Goal: Information Seeking & Learning: Check status

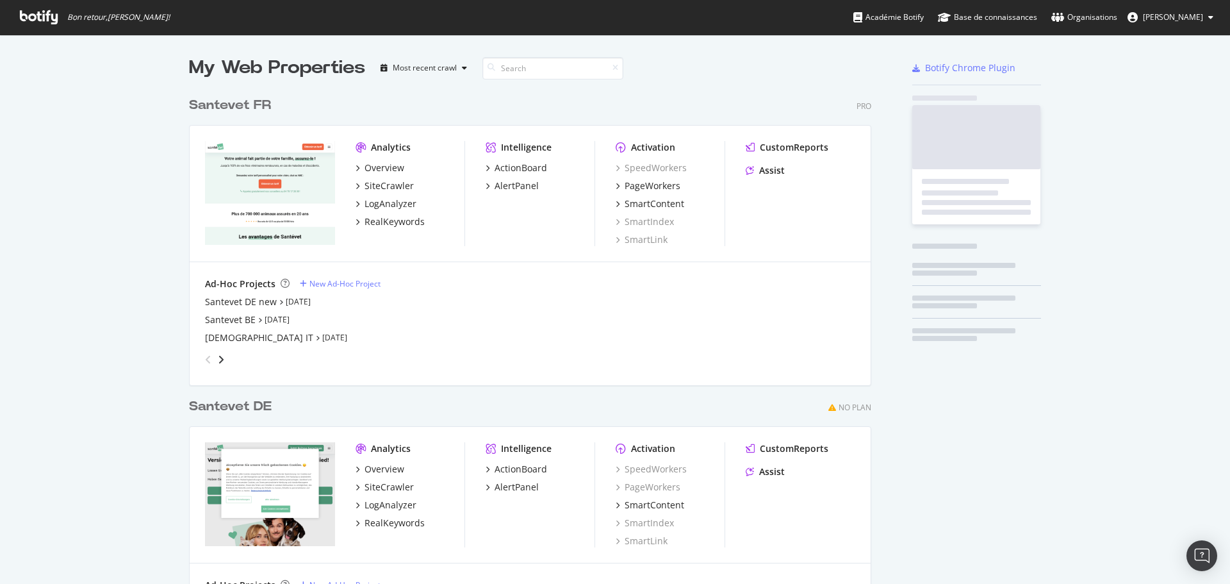
scroll to position [534, 683]
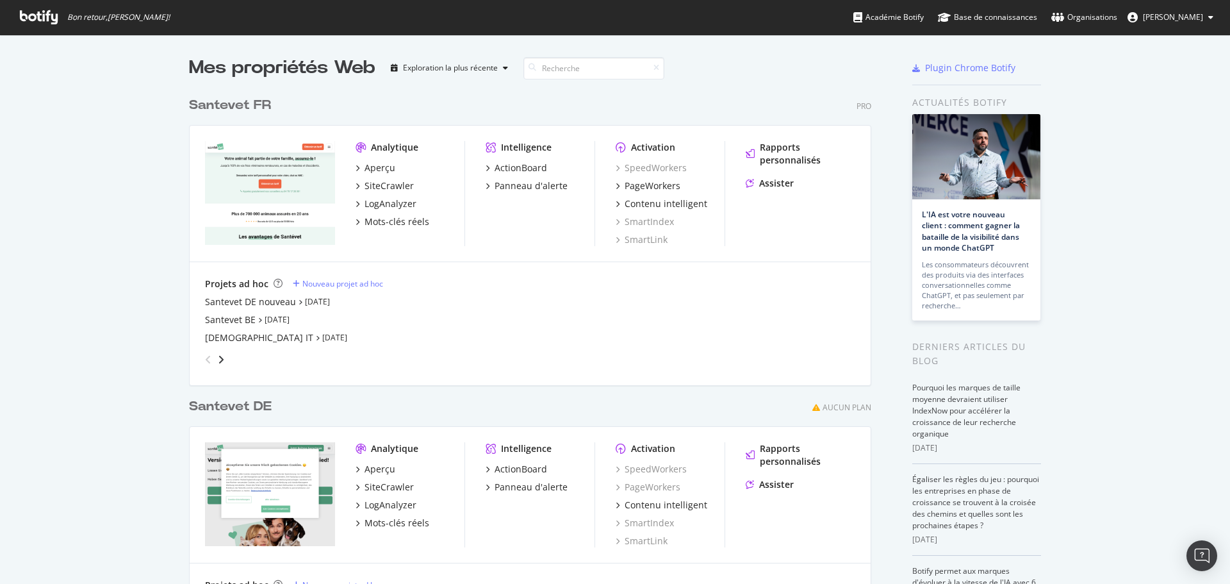
click at [219, 104] on font "Santevet FR" at bounding box center [230, 105] width 82 height 13
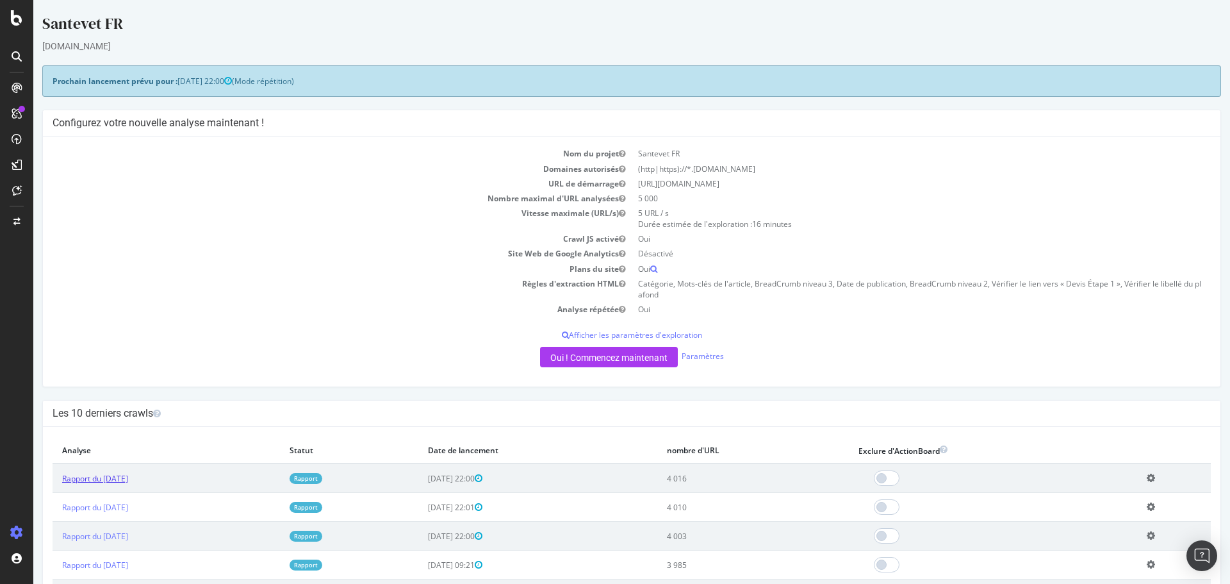
click at [128, 483] on font "Rapport du [DATE]" at bounding box center [95, 478] width 66 height 11
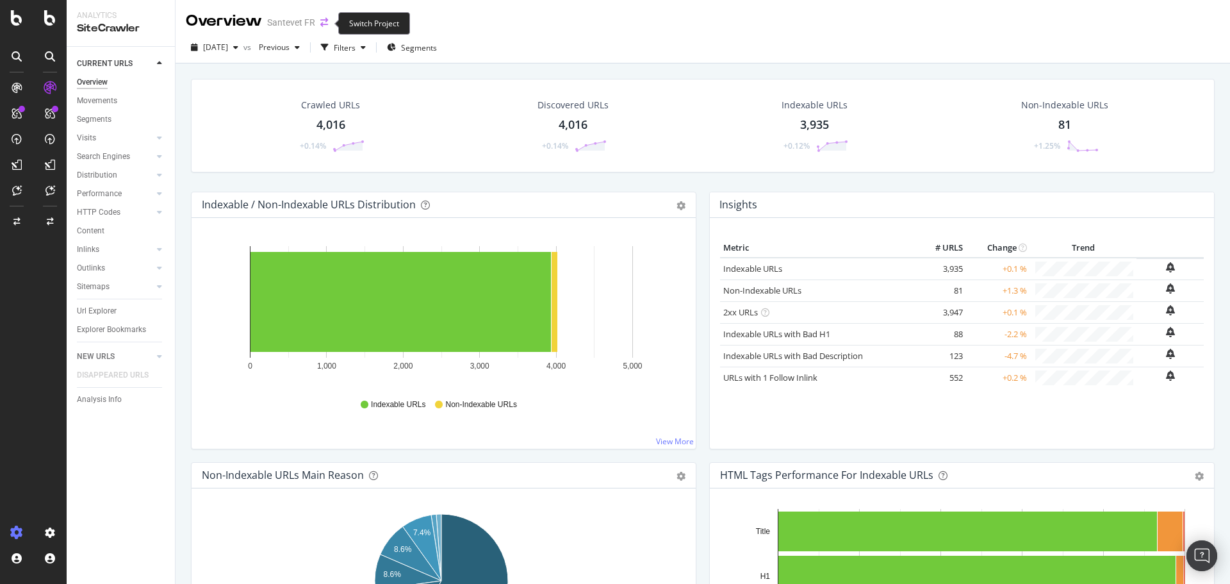
click at [326, 26] on icon "arrow-right-arrow-left" at bounding box center [324, 22] width 8 height 9
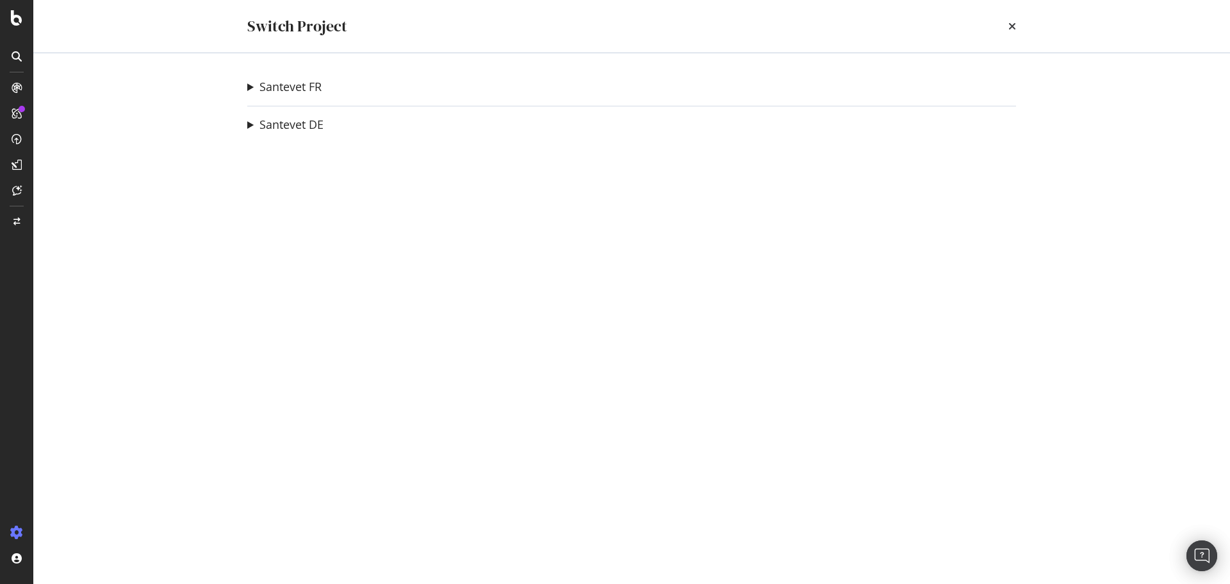
click at [252, 88] on summary "Santevet FR" at bounding box center [284, 87] width 74 height 17
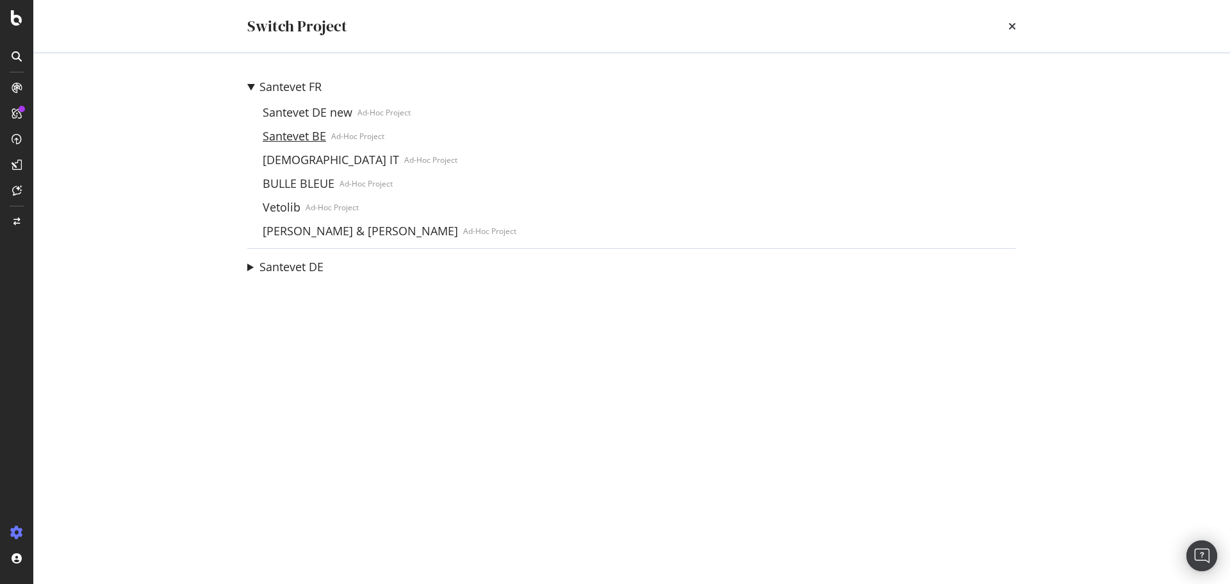
click at [308, 138] on link "Santevet BE" at bounding box center [295, 135] width 74 height 13
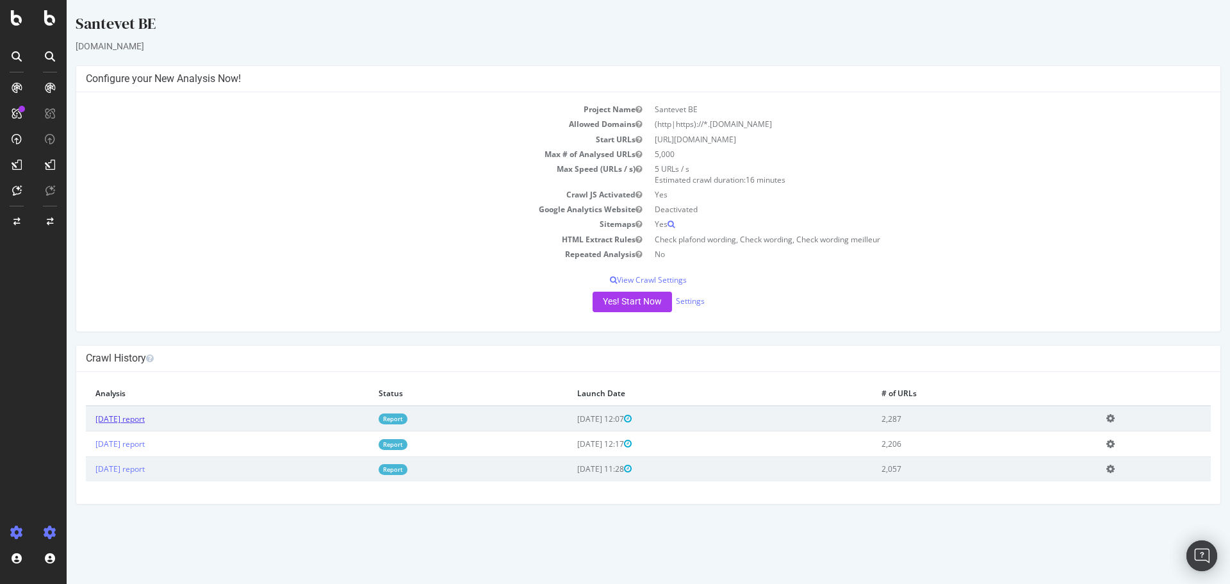
click at [145, 419] on link "[DATE] report" at bounding box center [119, 418] width 49 height 11
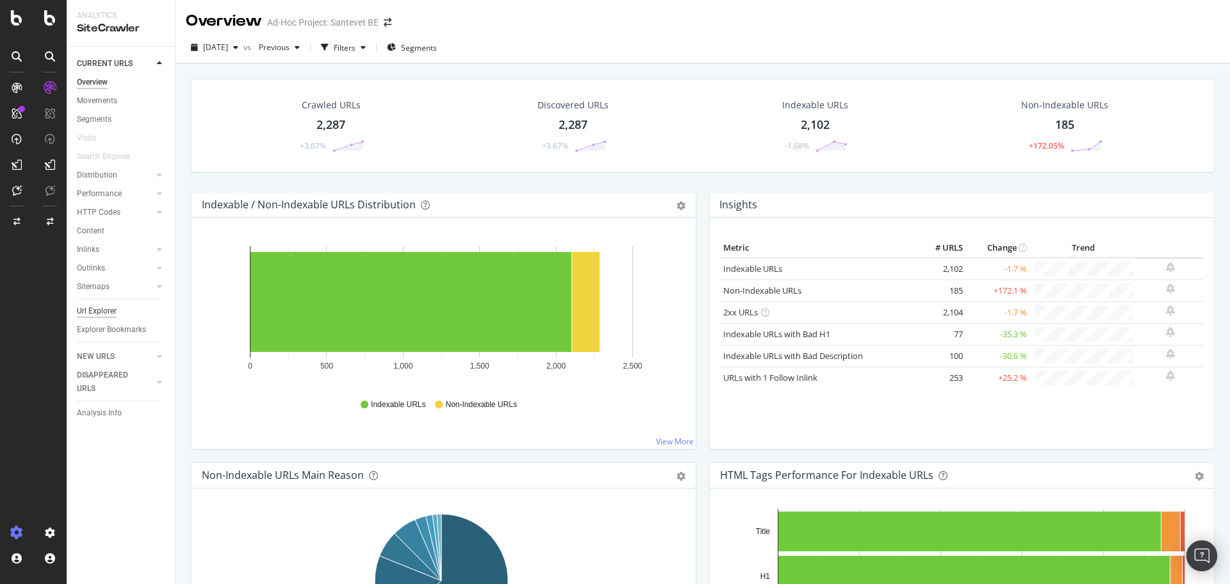
click at [106, 306] on div "Url Explorer" at bounding box center [97, 310] width 40 height 13
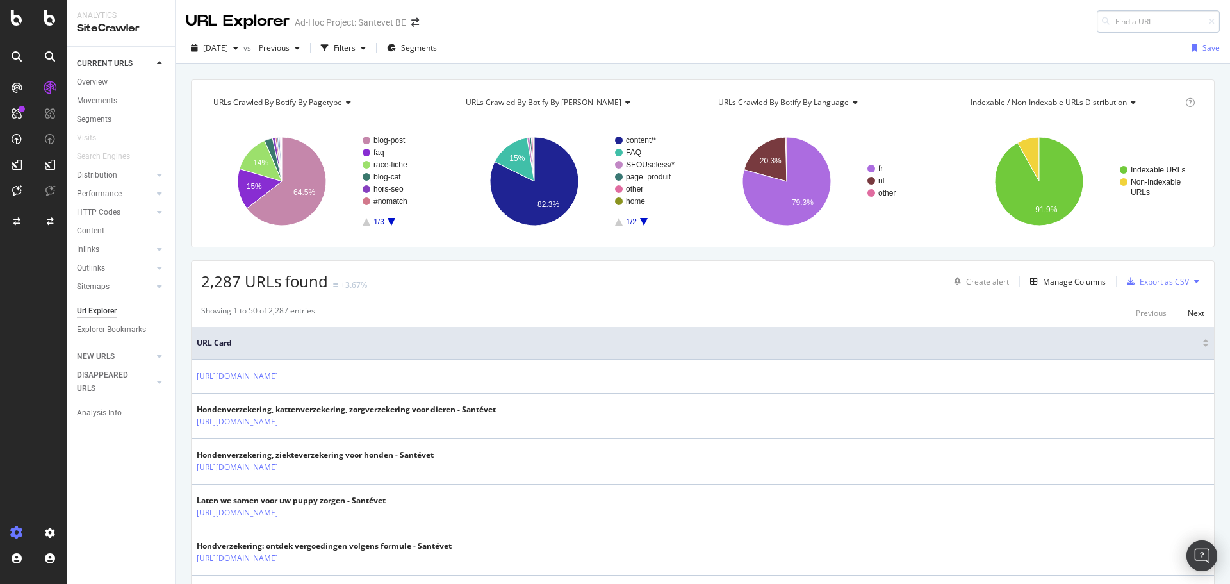
drag, startPoint x: 1128, startPoint y: 19, endPoint x: 1134, endPoint y: 21, distance: 6.7
click at [1129, 19] on input at bounding box center [1158, 21] width 123 height 22
type input "[URL][DOMAIN_NAME][PERSON_NAME]"
click at [1088, 46] on div "Alles over de Cavalier [PERSON_NAME]" at bounding box center [1082, 48] width 246 height 10
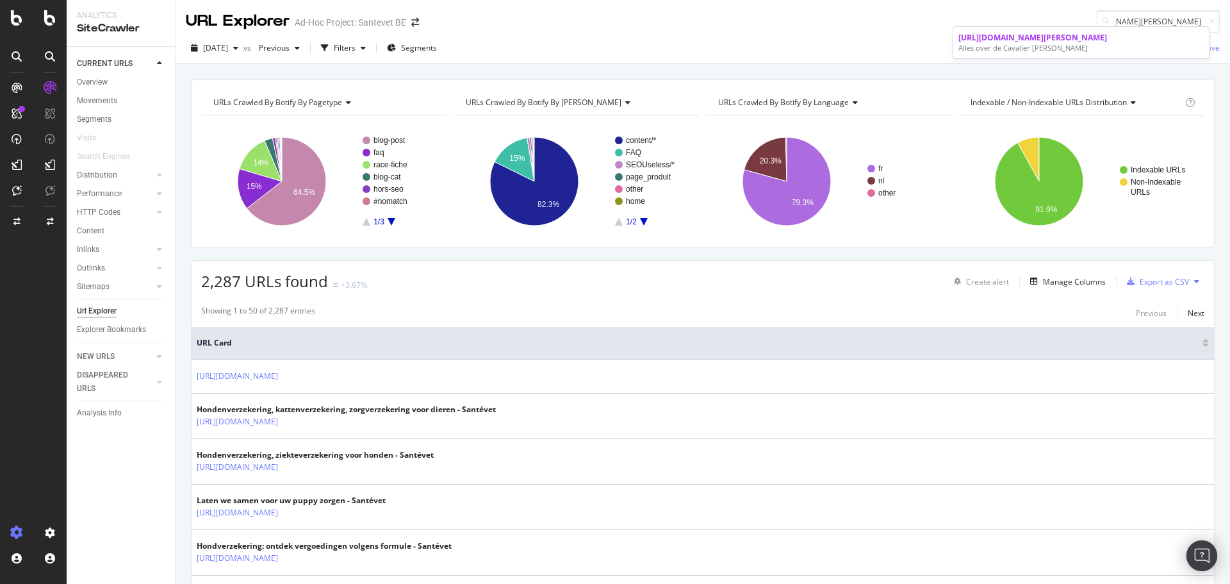
scroll to position [0, 0]
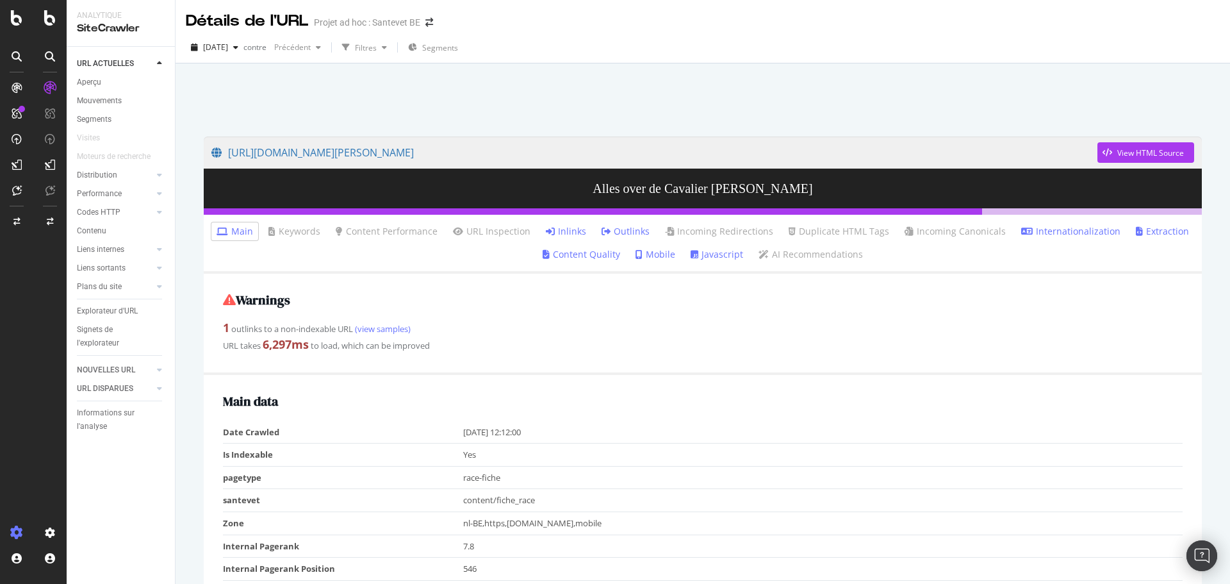
click at [576, 233] on link "Inlinks" at bounding box center [566, 231] width 40 height 13
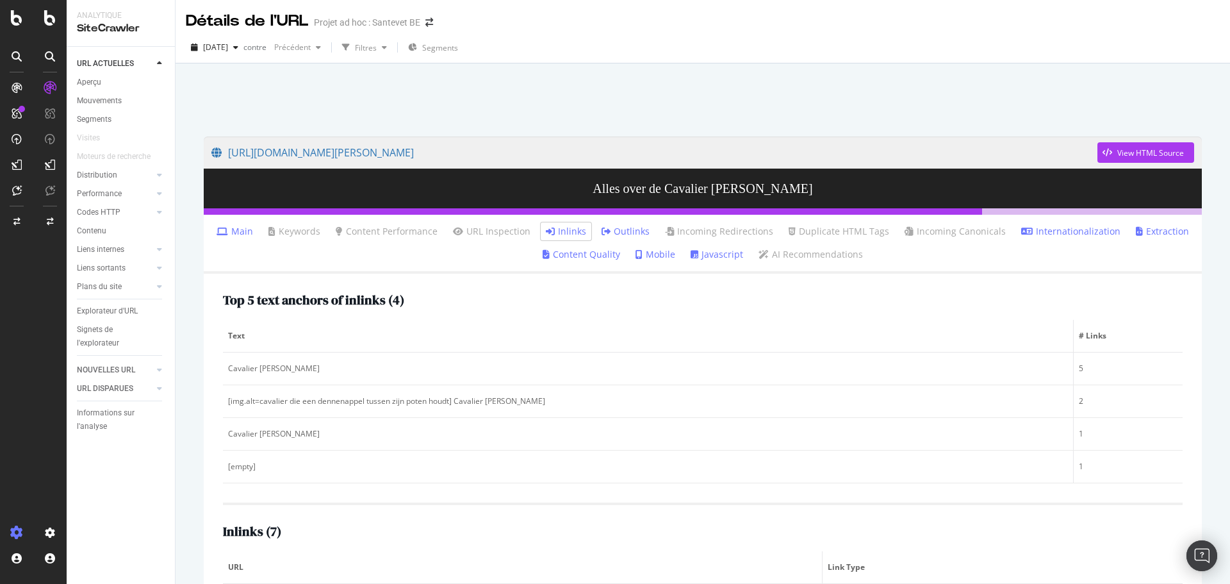
click at [631, 227] on link "Outlinks" at bounding box center [626, 231] width 48 height 13
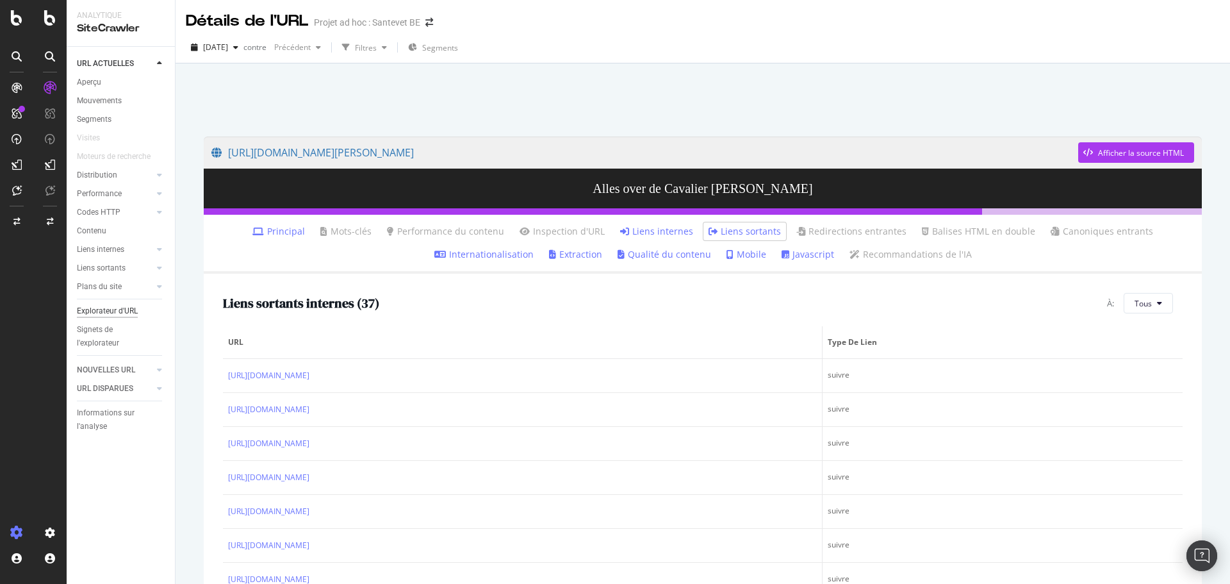
click at [113, 311] on font "Explorateur d'URL" at bounding box center [107, 310] width 61 height 9
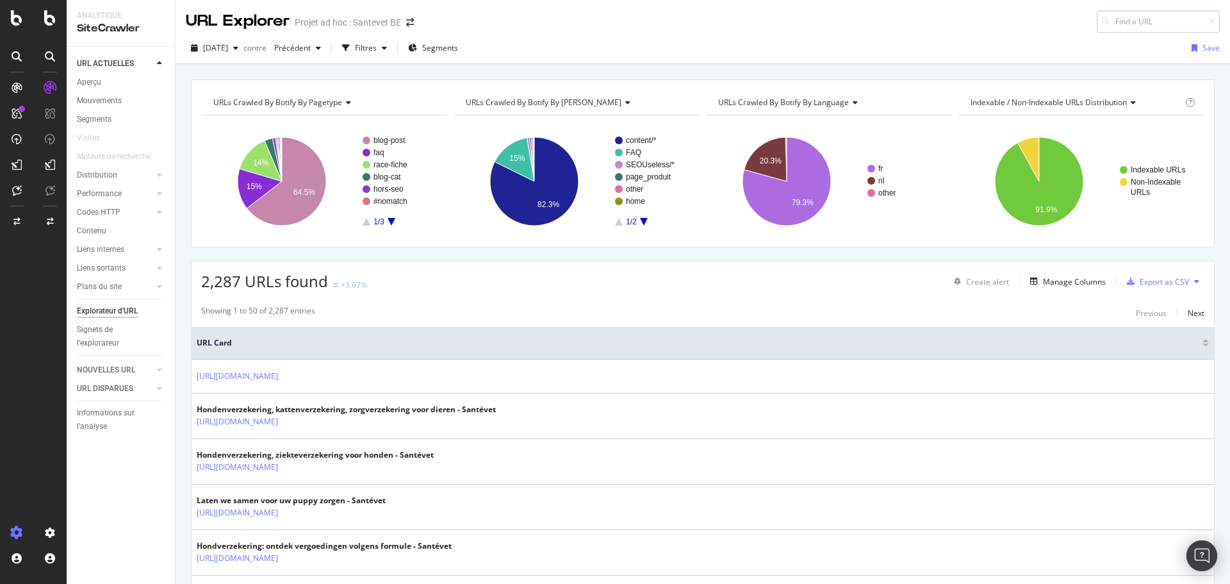
click at [1166, 13] on input at bounding box center [1158, 21] width 123 height 22
click at [1157, 20] on input at bounding box center [1158, 21] width 123 height 22
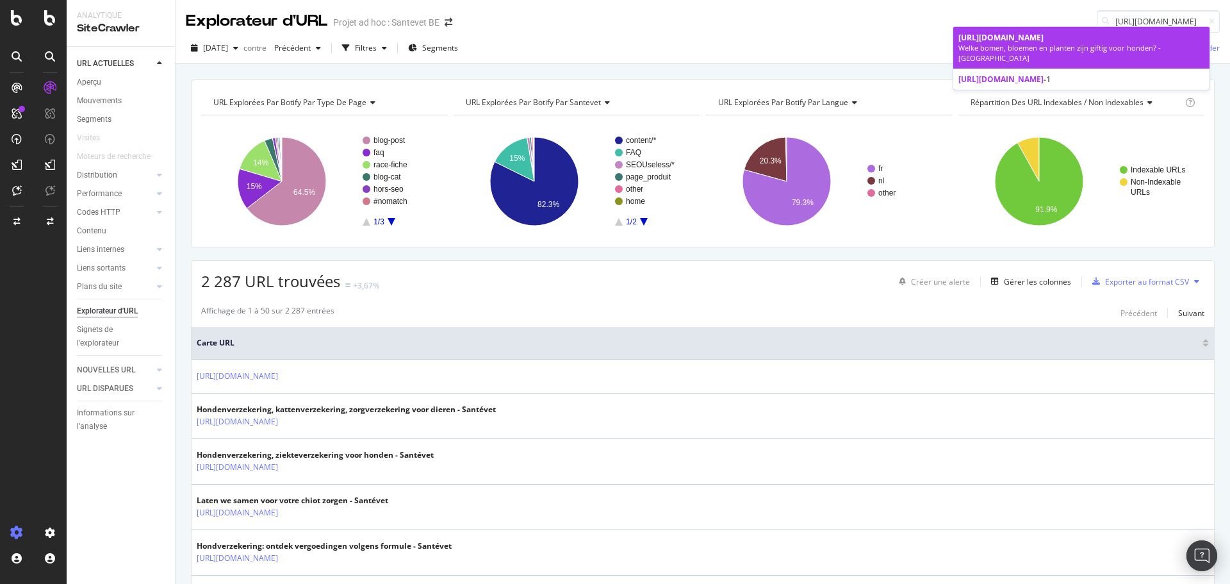
type input "[URL][DOMAIN_NAME]"
click at [1044, 42] on span "[URL][DOMAIN_NAME]" at bounding box center [1001, 37] width 85 height 11
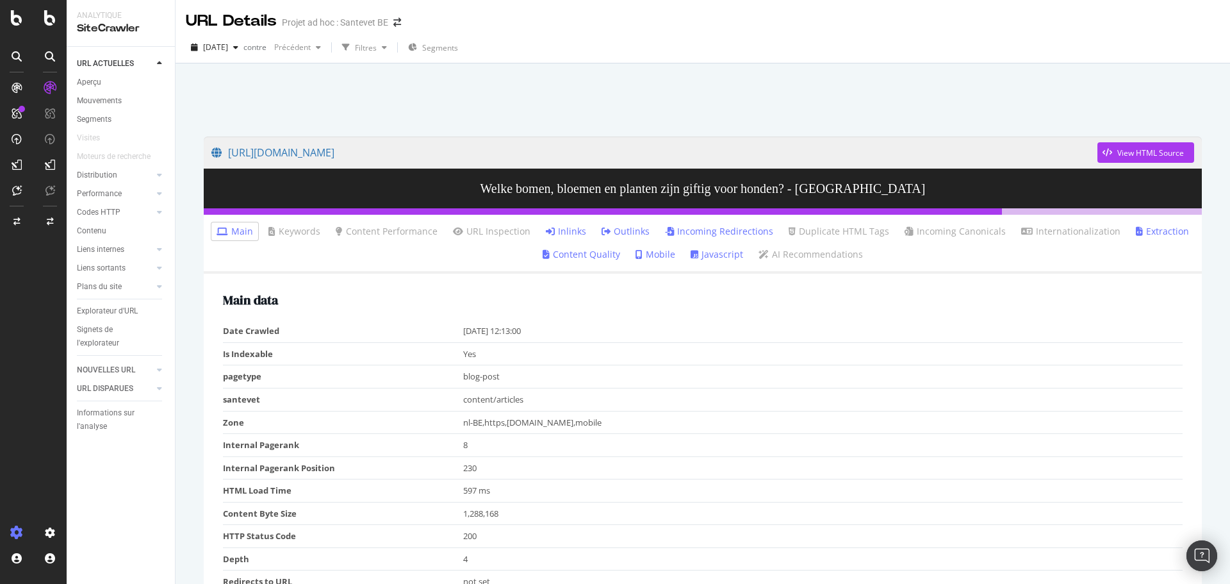
click at [574, 230] on link "Inlinks" at bounding box center [566, 231] width 40 height 13
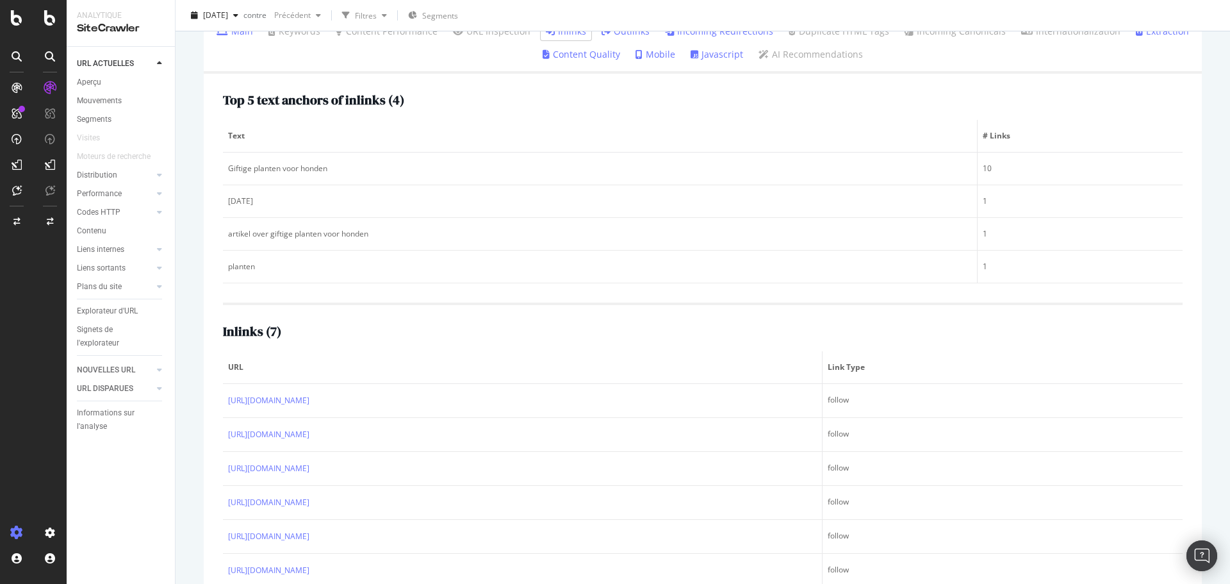
scroll to position [0, 0]
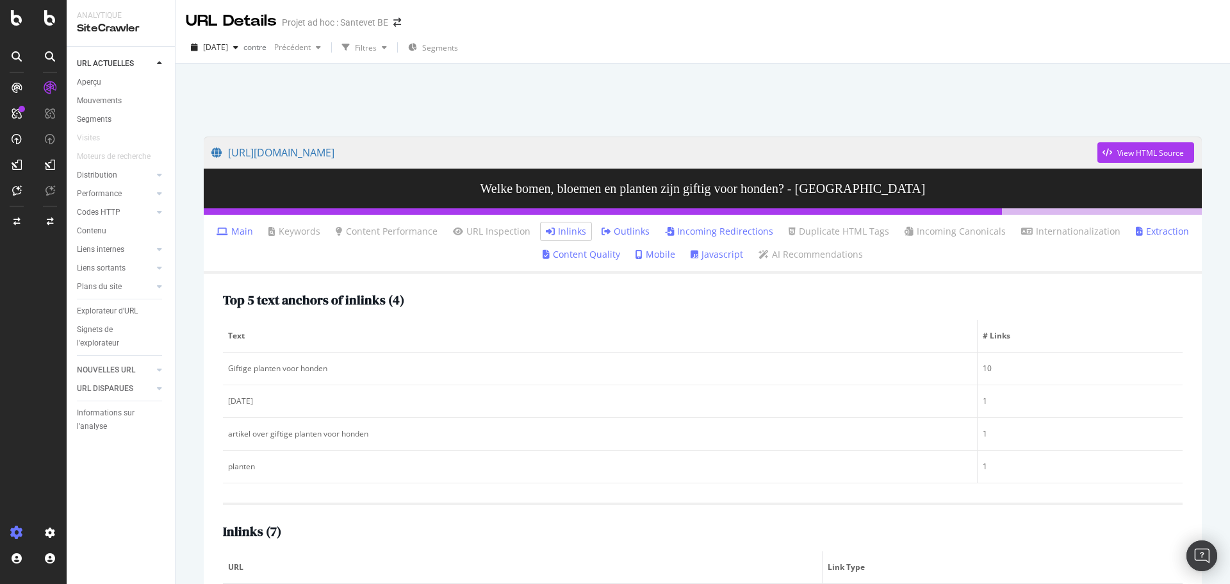
click at [635, 236] on link "Outlinks" at bounding box center [626, 231] width 48 height 13
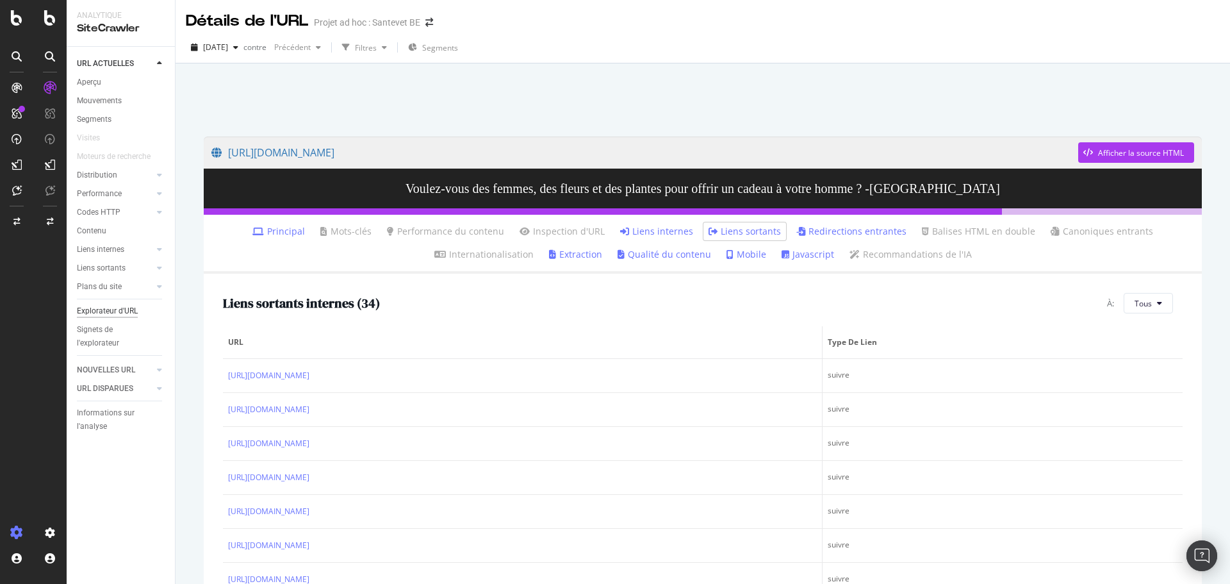
click at [122, 310] on font "Explorateur d'URL" at bounding box center [107, 310] width 61 height 9
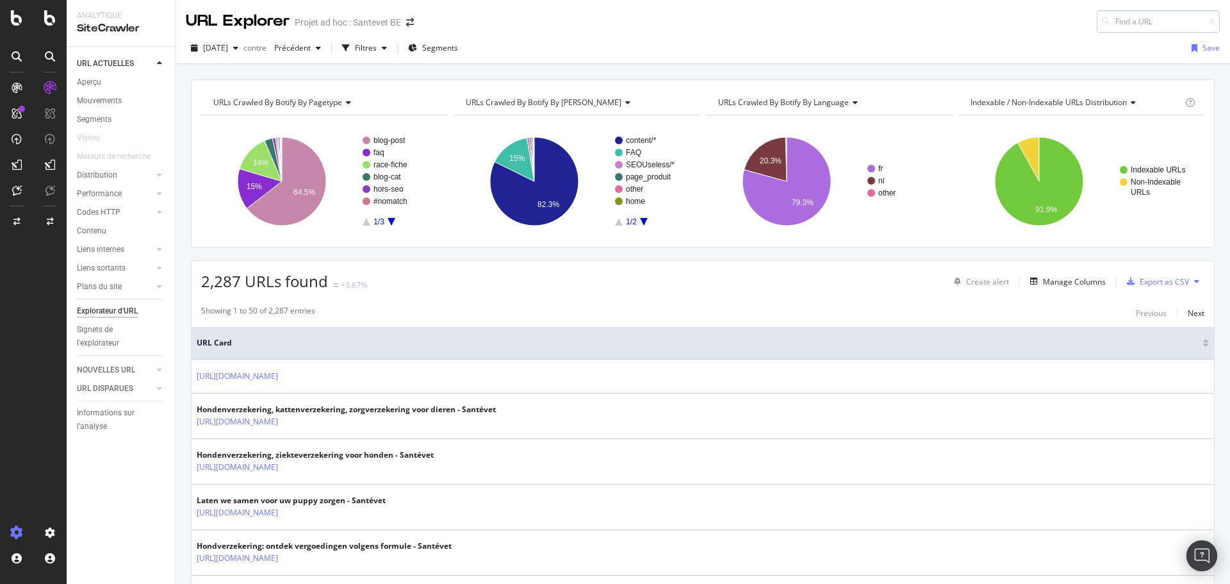
click at [1131, 17] on input at bounding box center [1158, 21] width 123 height 22
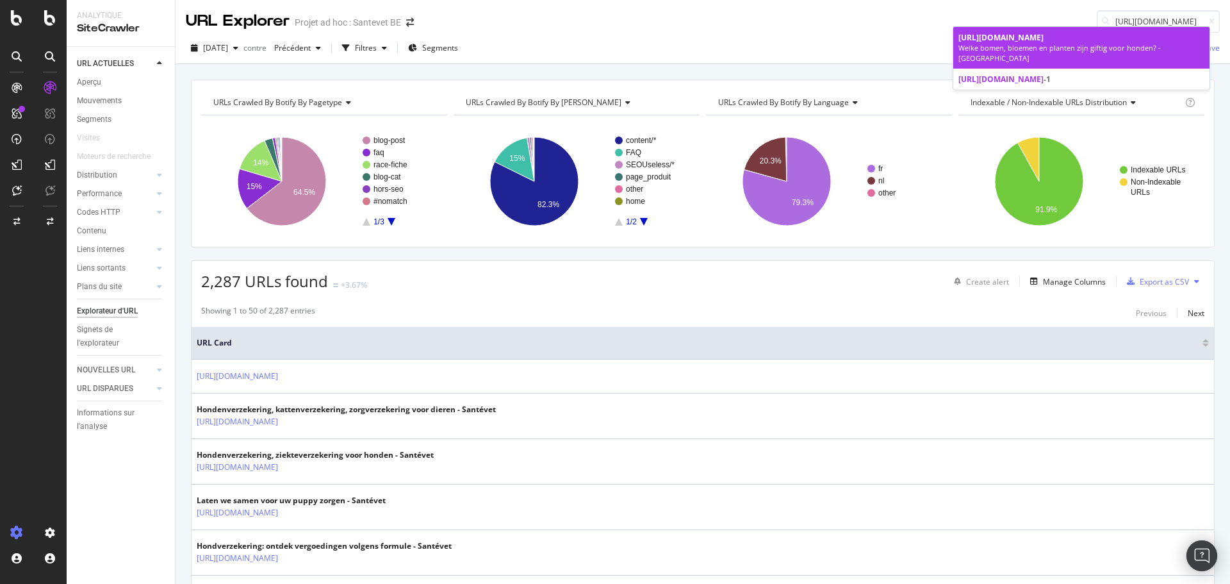
type input "[URL][DOMAIN_NAME]"
click at [1125, 43] on div "[URL][DOMAIN_NAME]" at bounding box center [1082, 37] width 246 height 11
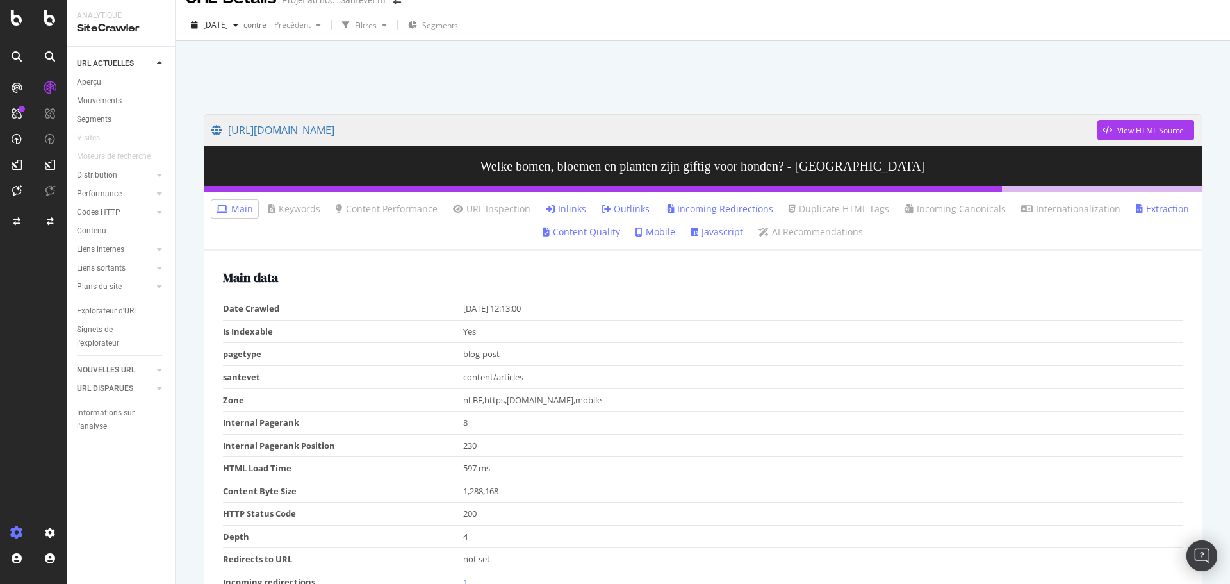
scroll to position [0, 0]
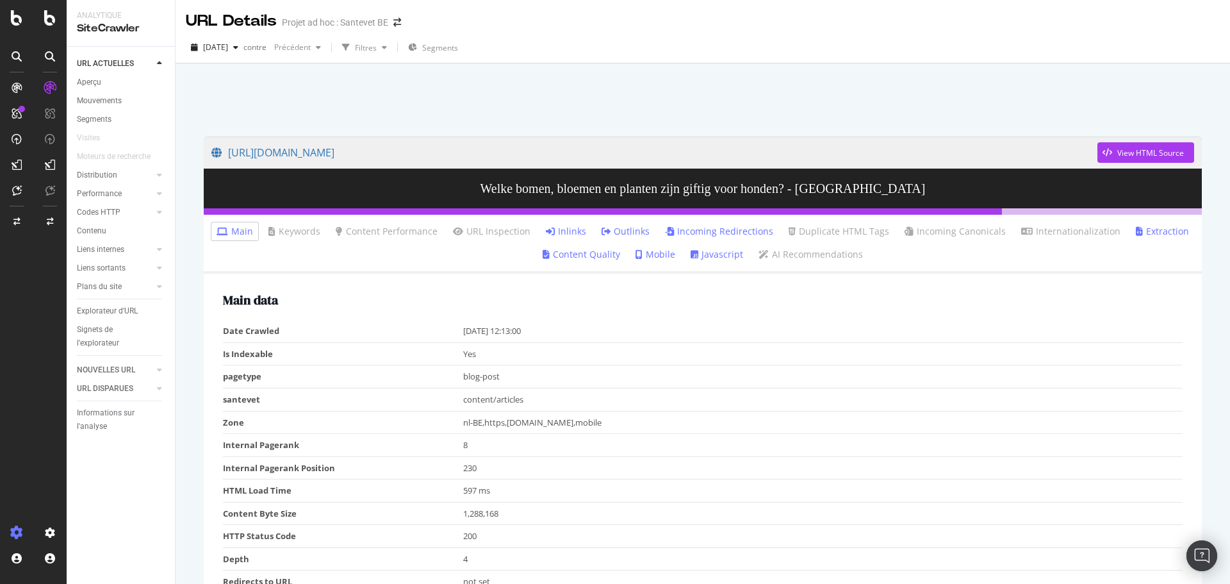
click at [579, 235] on link "Inlinks" at bounding box center [566, 231] width 40 height 13
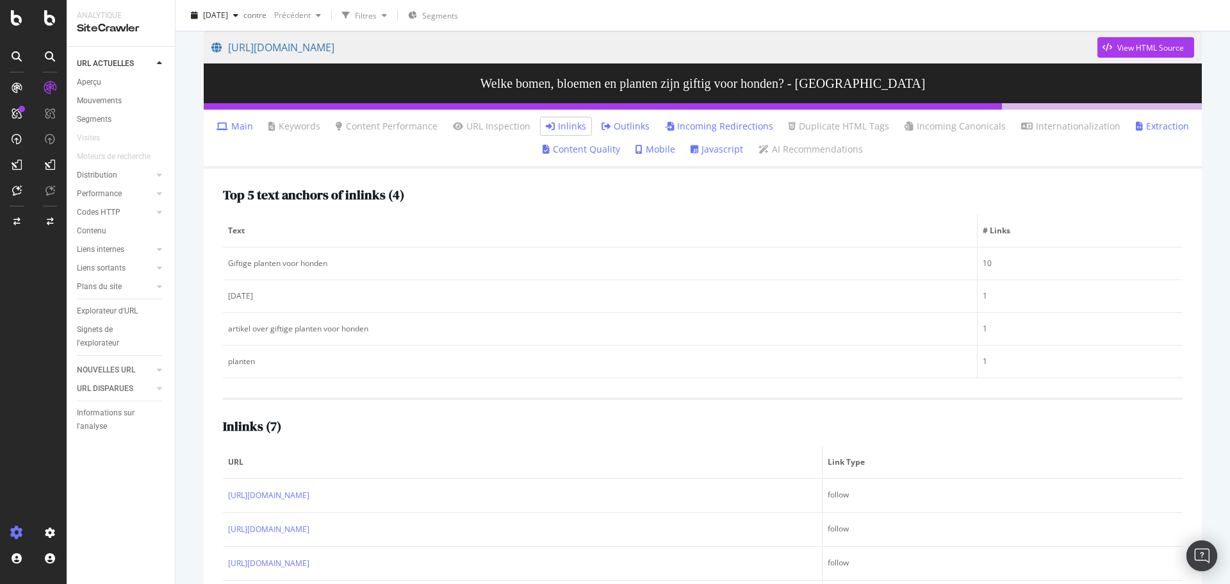
scroll to position [64, 0]
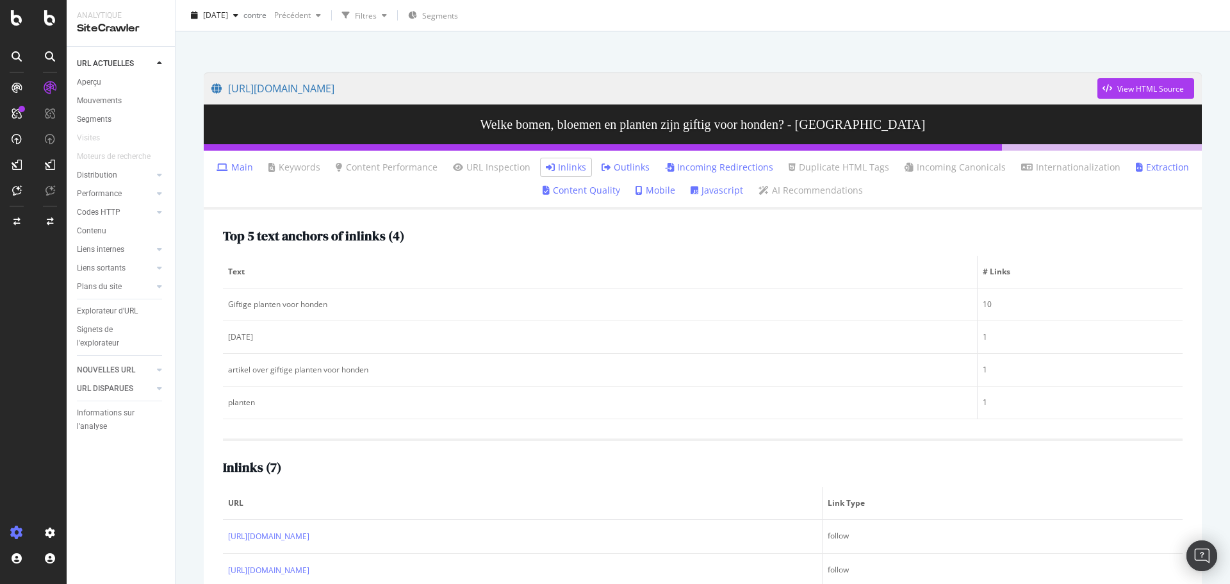
click at [630, 163] on link "Outlinks" at bounding box center [626, 167] width 48 height 13
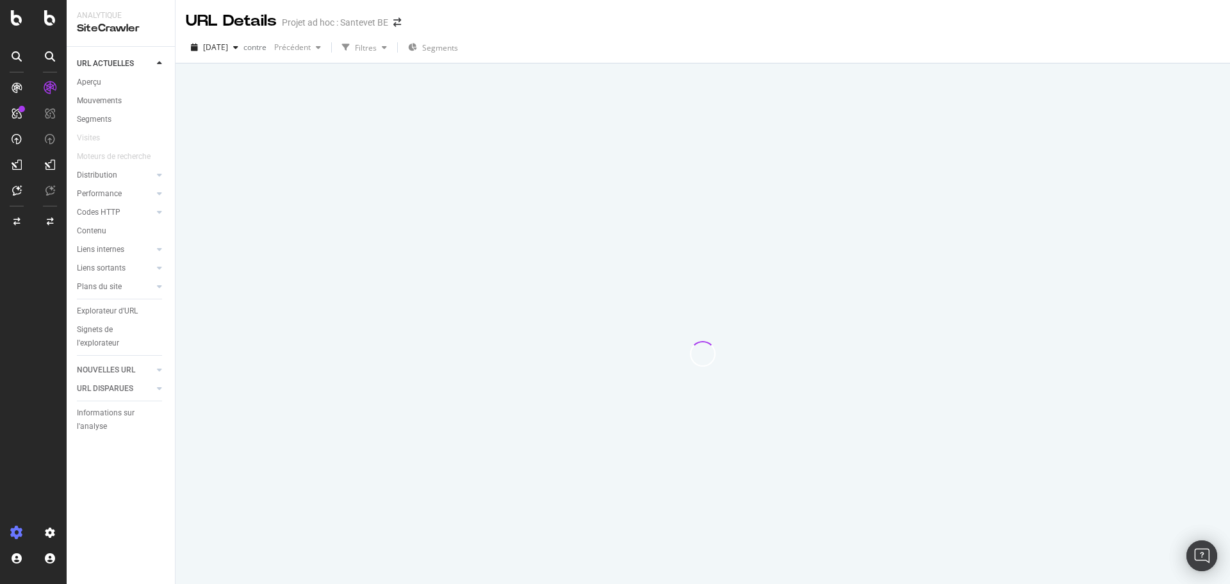
scroll to position [0, 0]
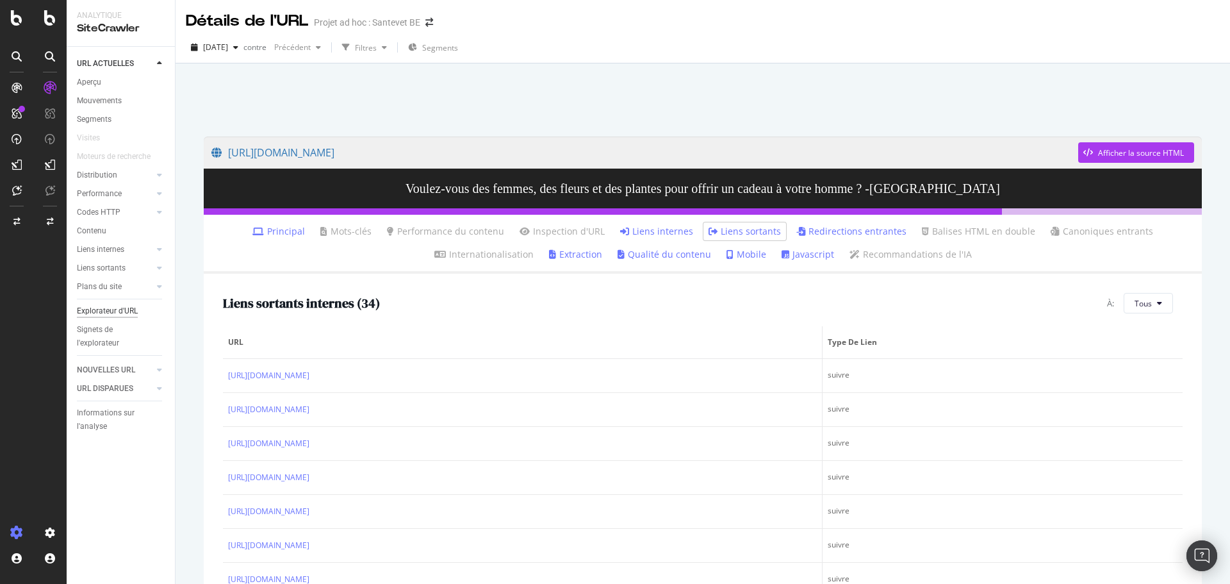
click at [107, 311] on font "Explorateur d'URL" at bounding box center [107, 310] width 61 height 9
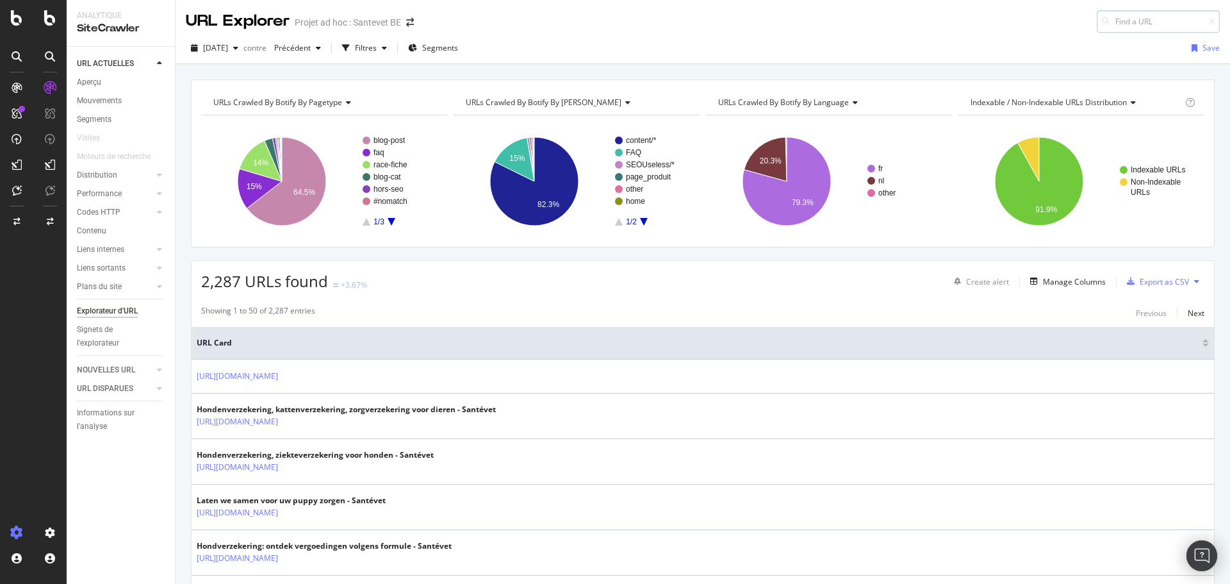
drag, startPoint x: 1131, startPoint y: 21, endPoint x: 1139, endPoint y: 22, distance: 7.8
click at [1132, 21] on input at bounding box center [1158, 21] width 123 height 22
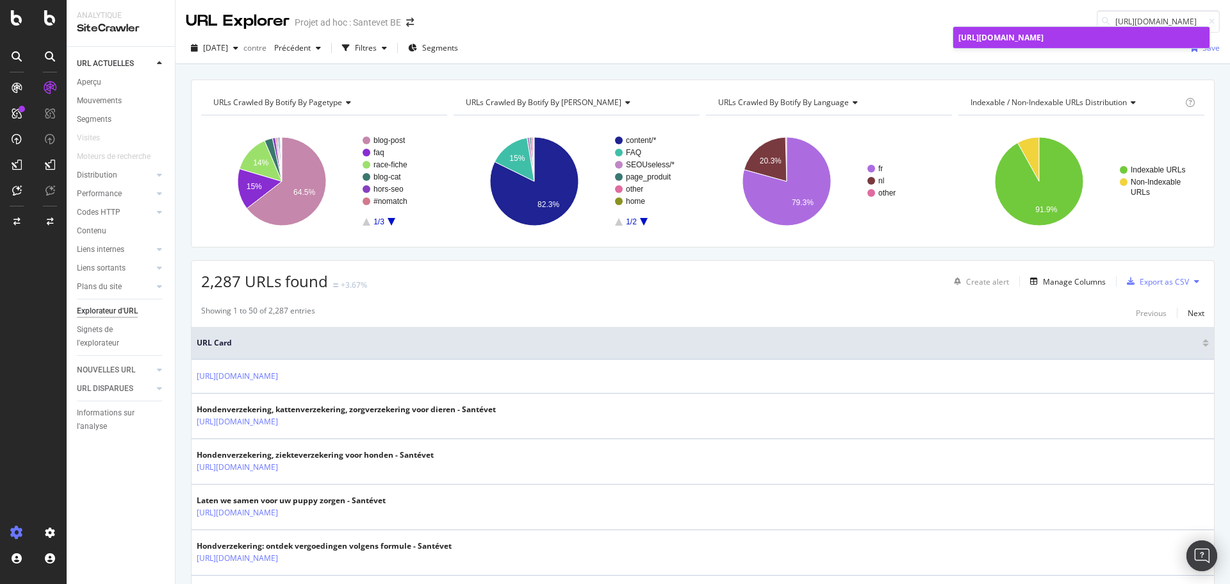
type input "[URL][DOMAIN_NAME]"
click at [1093, 43] on div "[URL][DOMAIN_NAME]" at bounding box center [1082, 37] width 246 height 11
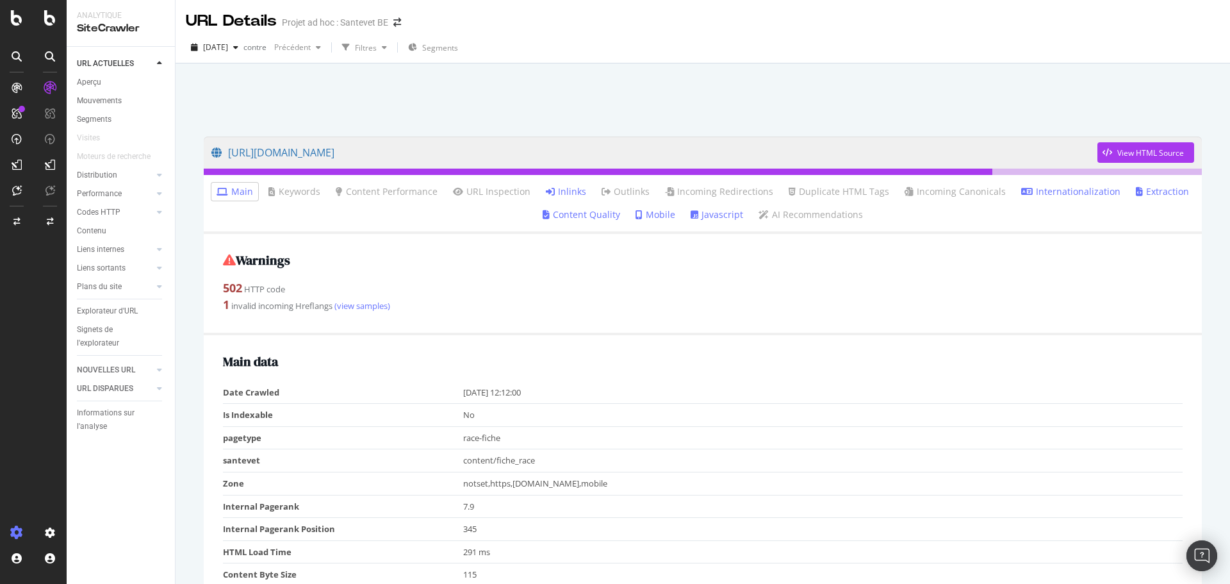
click at [565, 188] on link "Inlinks" at bounding box center [566, 191] width 40 height 13
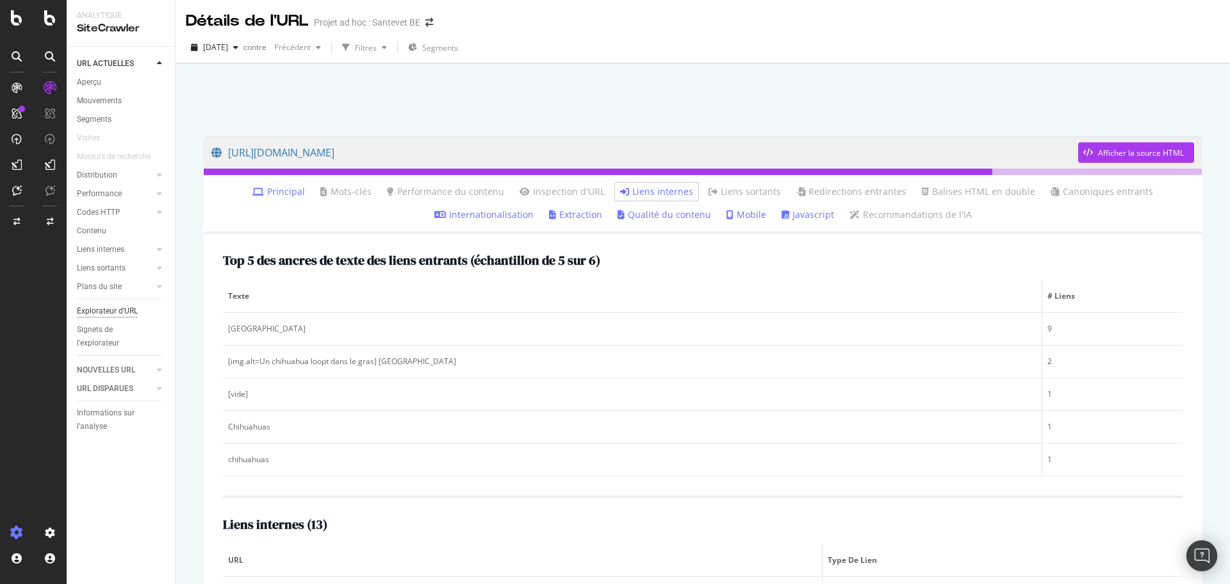
click at [111, 312] on font "Explorateur d'URL" at bounding box center [107, 310] width 61 height 9
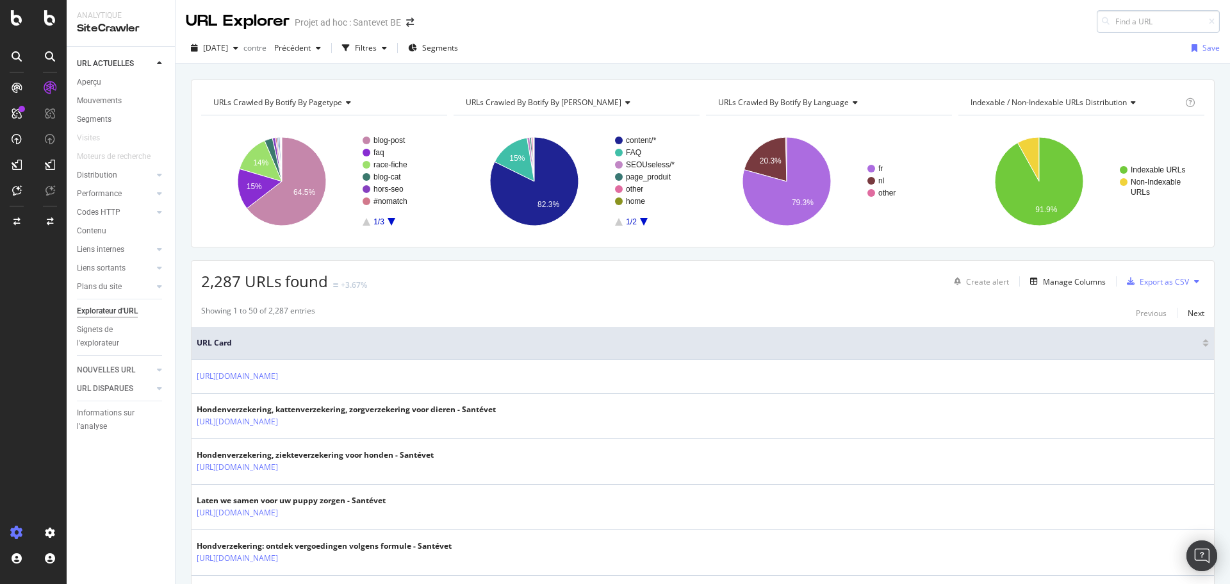
click at [1120, 21] on input at bounding box center [1158, 21] width 123 height 22
type input "[URL][DOMAIN_NAME]"
click at [1044, 41] on span "[URL][DOMAIN_NAME]" at bounding box center [1001, 37] width 85 height 11
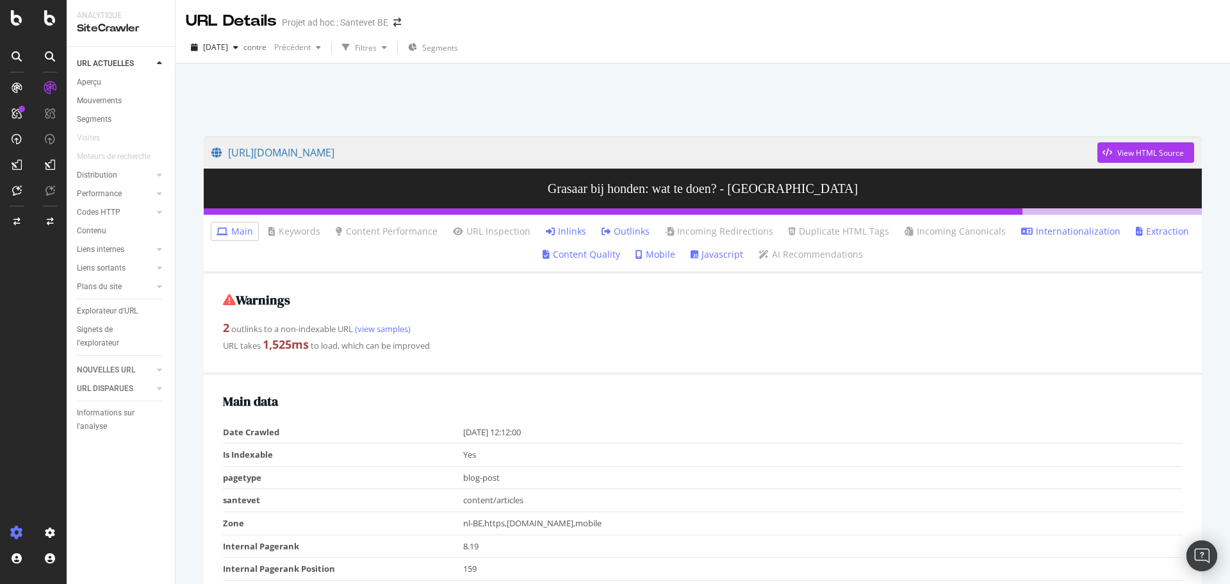
click at [557, 229] on link "Inlinks" at bounding box center [566, 231] width 40 height 13
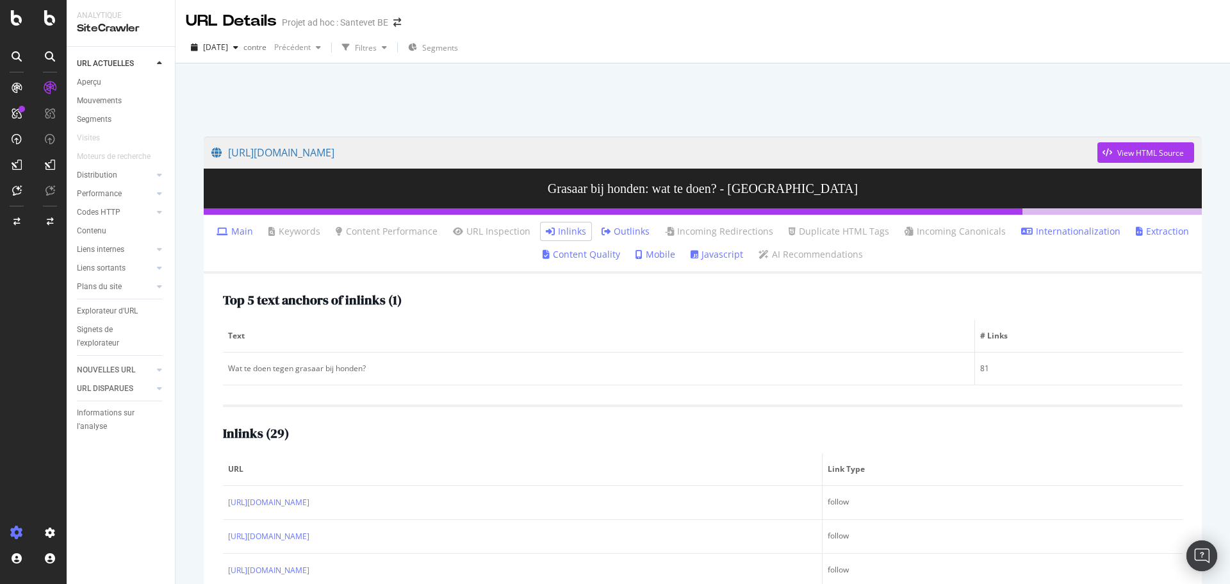
drag, startPoint x: 621, startPoint y: 230, endPoint x: 611, endPoint y: 235, distance: 10.9
click at [622, 229] on link "Outlinks" at bounding box center [626, 231] width 48 height 13
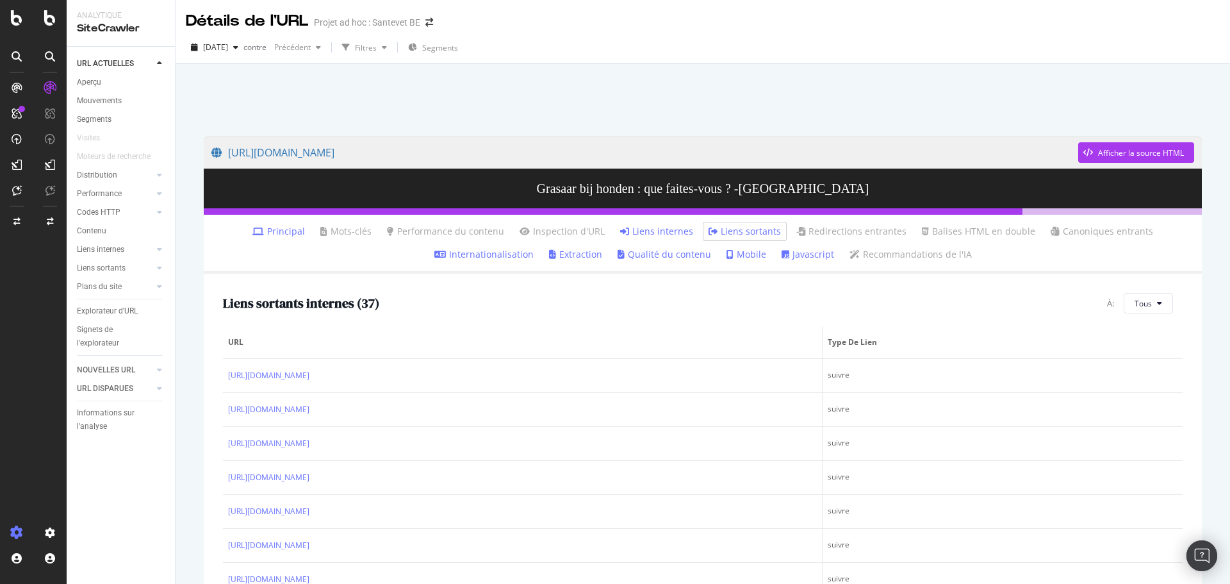
click at [655, 233] on font "Liens internes" at bounding box center [663, 231] width 61 height 12
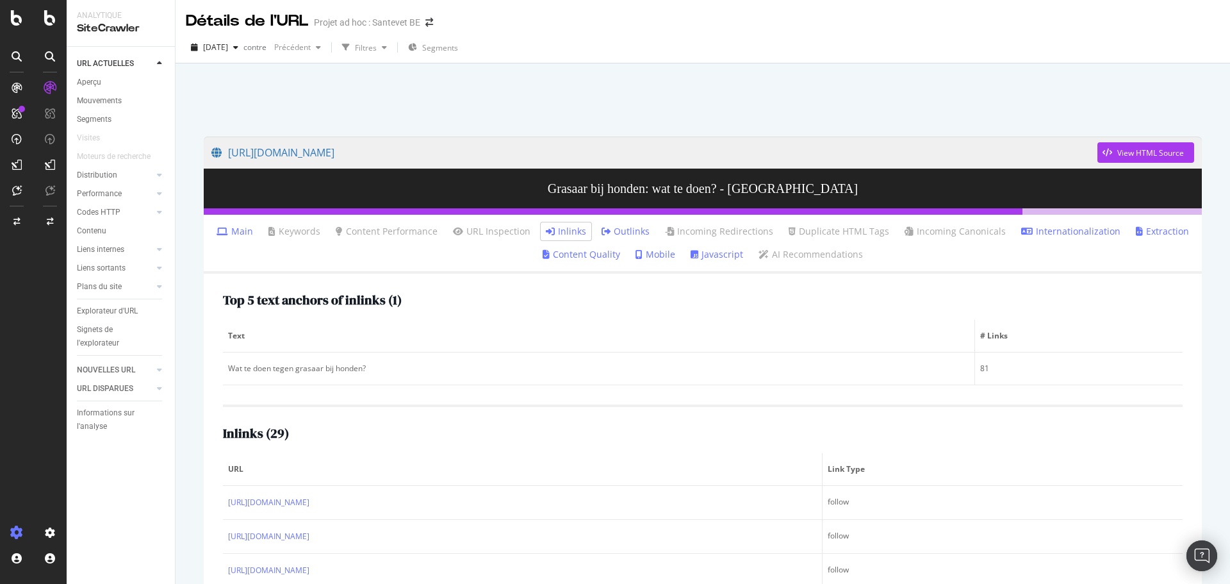
click at [630, 228] on link "Outlinks" at bounding box center [626, 231] width 48 height 13
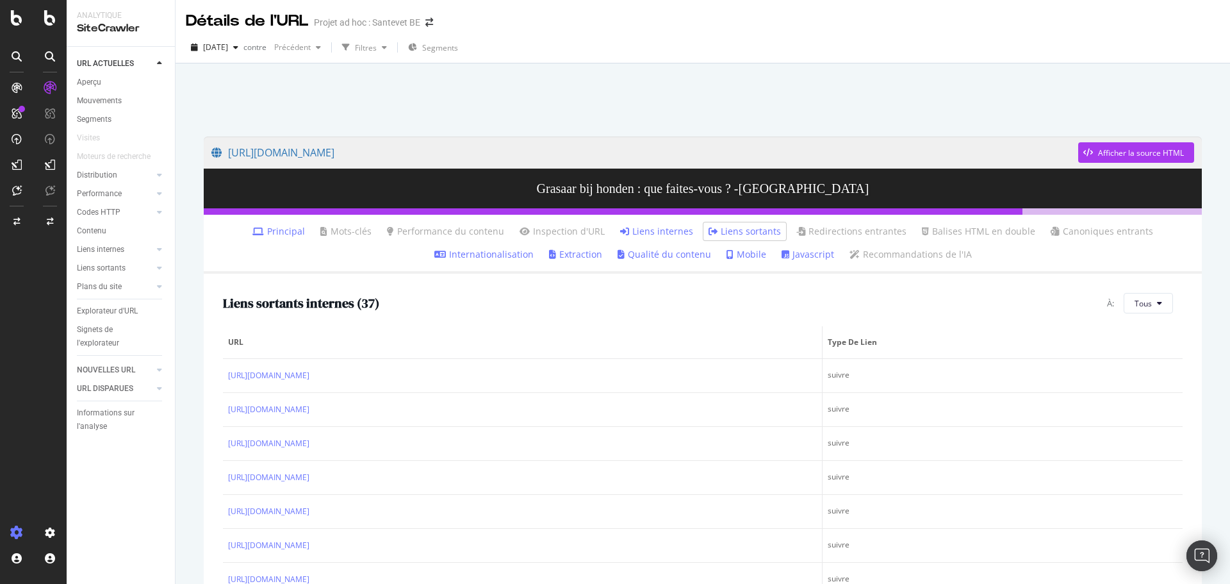
click at [658, 233] on font "Liens internes" at bounding box center [663, 231] width 61 height 12
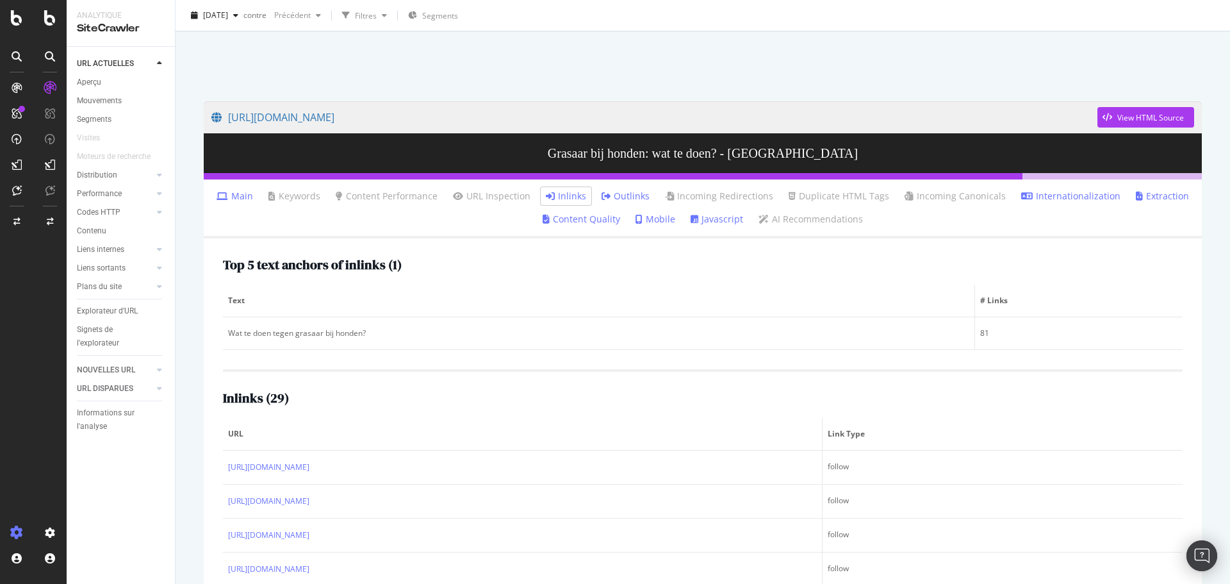
scroll to position [64, 0]
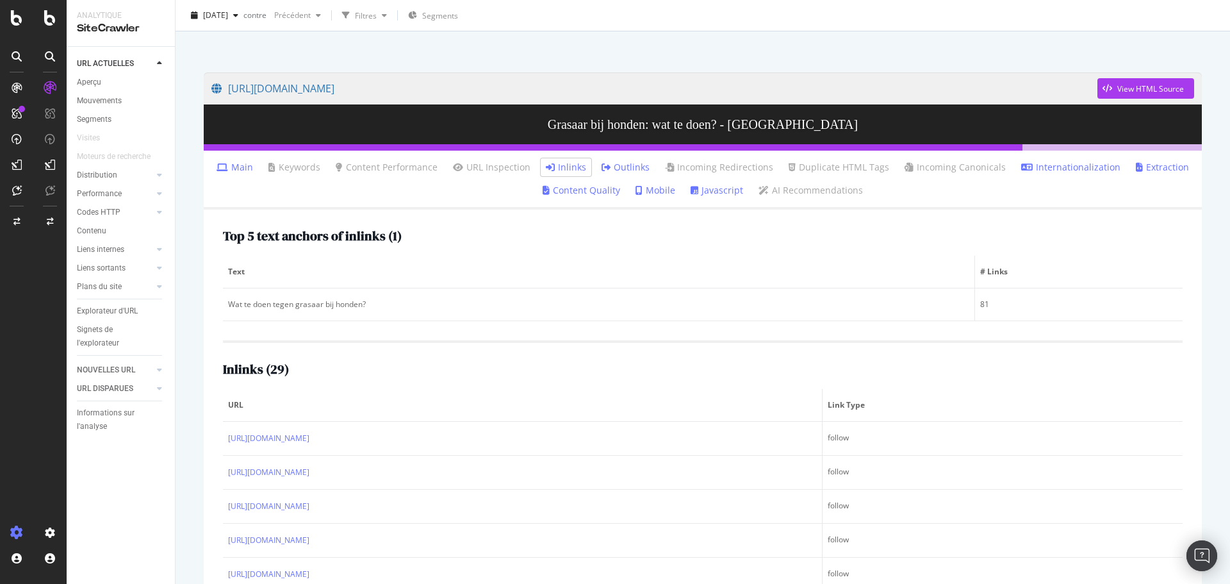
click at [615, 170] on link "Outlinks" at bounding box center [626, 167] width 48 height 13
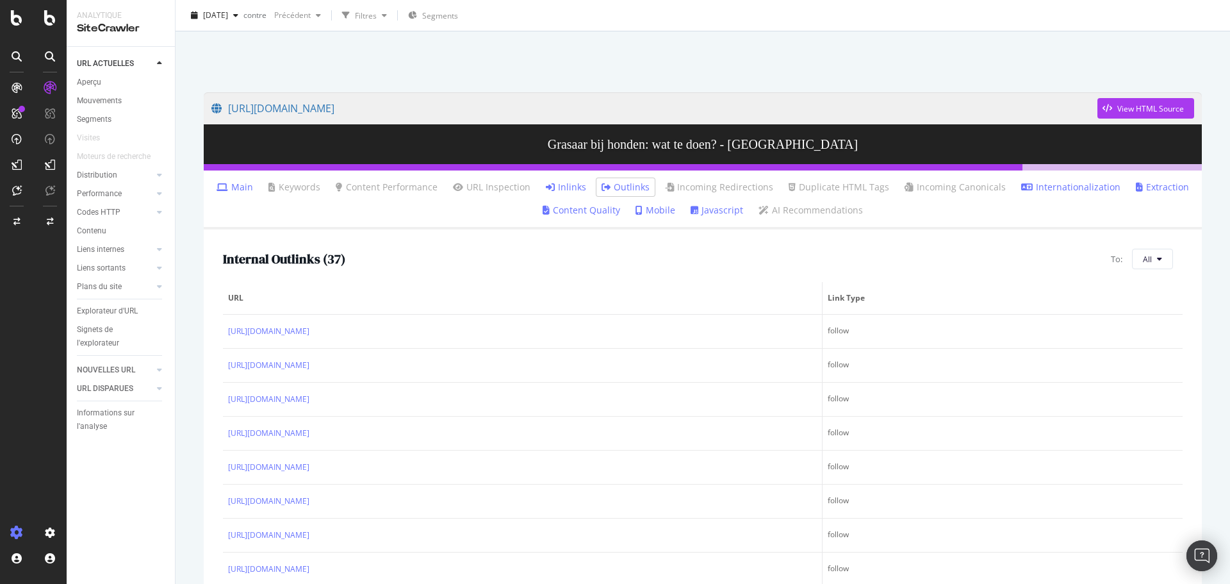
scroll to position [95, 0]
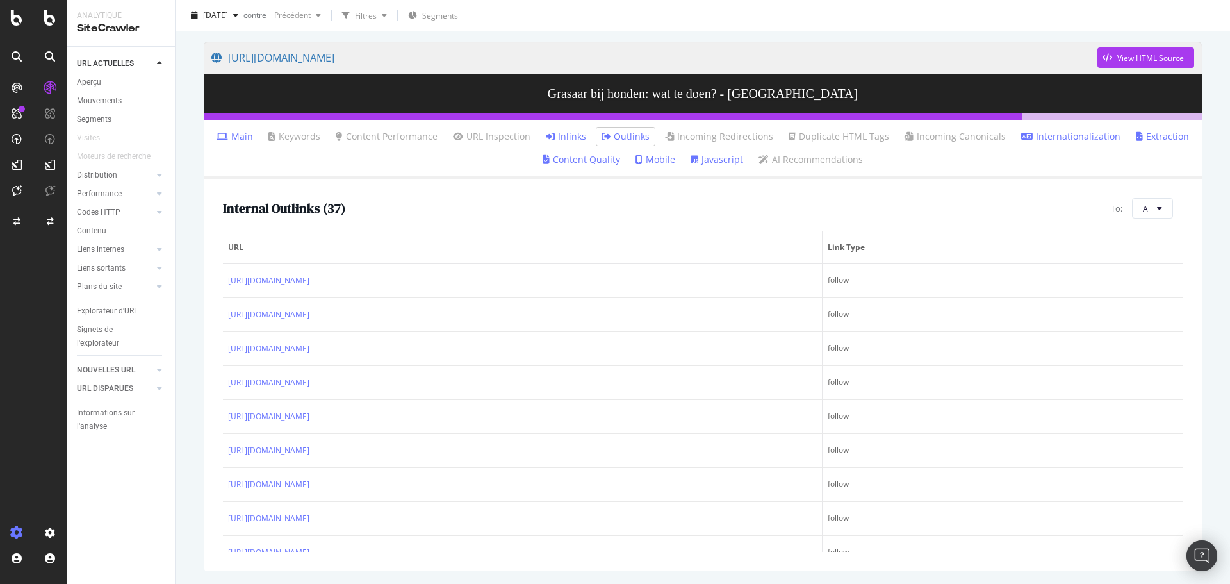
click at [570, 138] on link "Inlinks" at bounding box center [566, 136] width 40 height 13
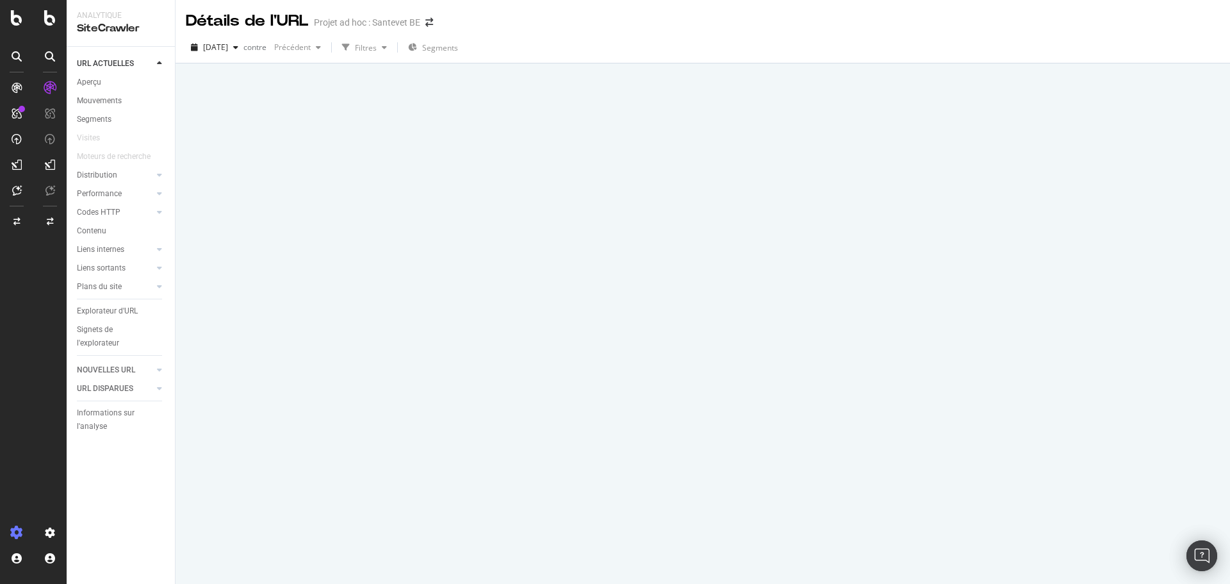
scroll to position [0, 0]
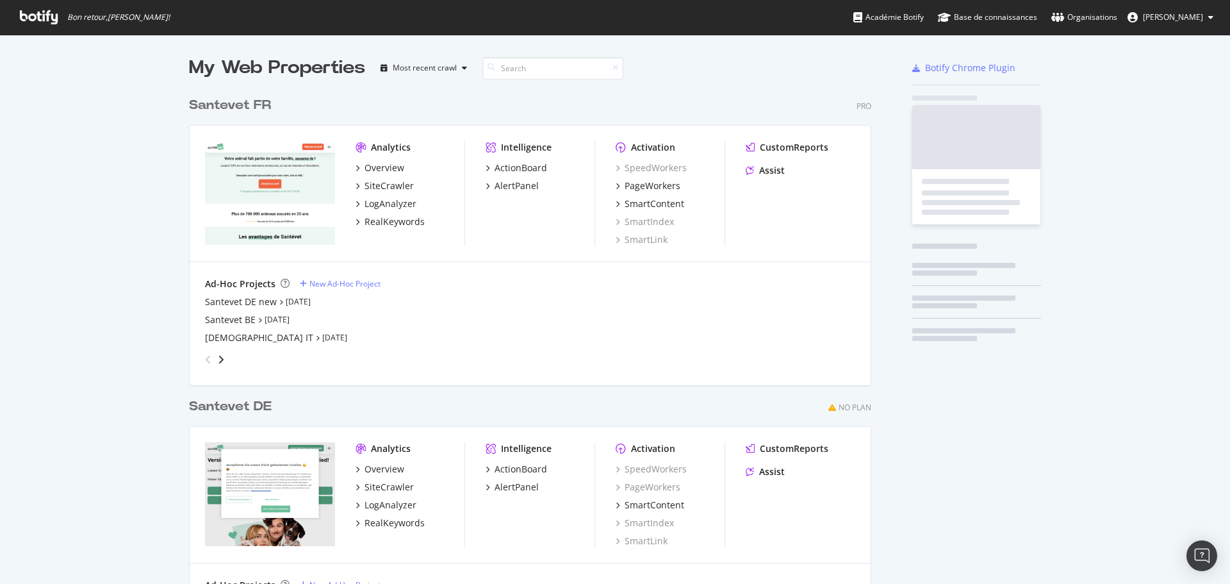
scroll to position [534, 683]
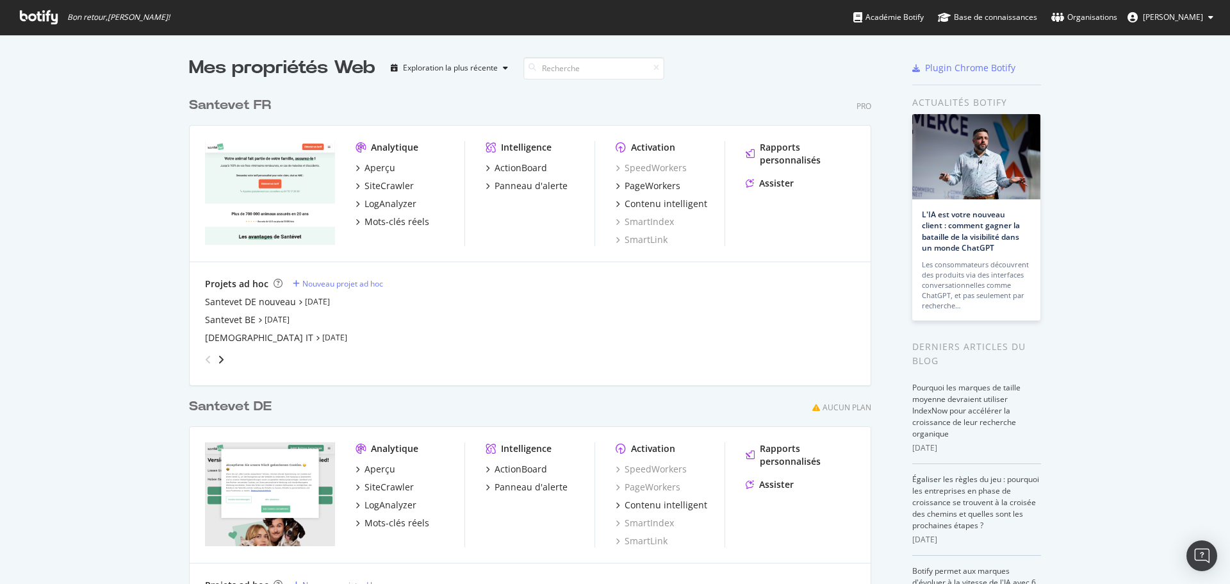
click at [230, 101] on font "Santevet FR" at bounding box center [230, 105] width 82 height 13
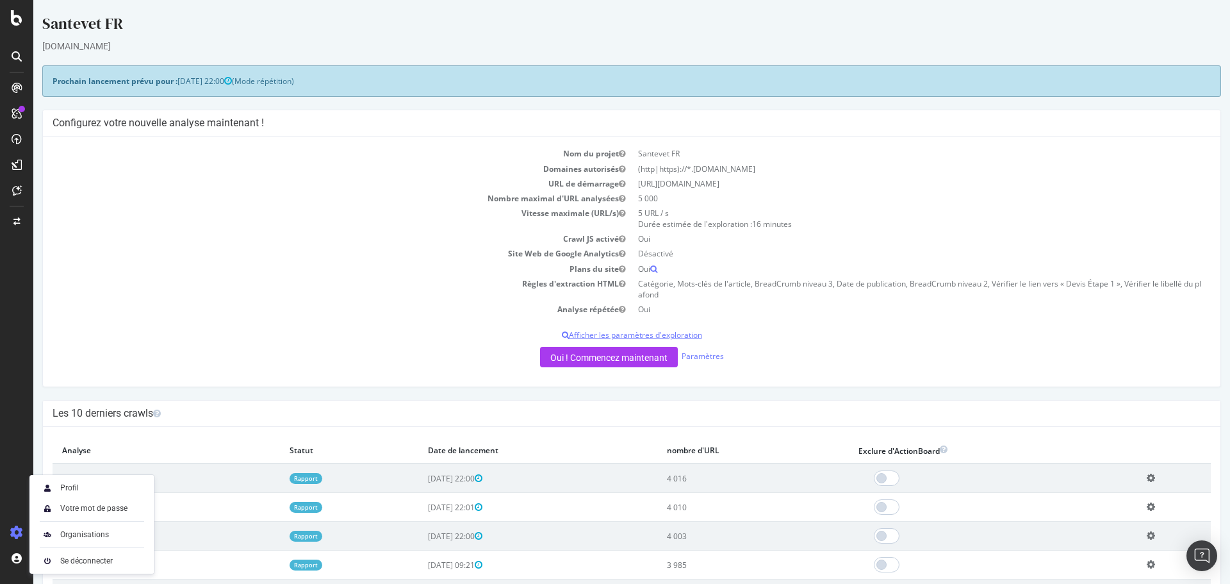
click at [267, 338] on p "Afficher les paramètres d'exploration" at bounding box center [632, 334] width 1159 height 11
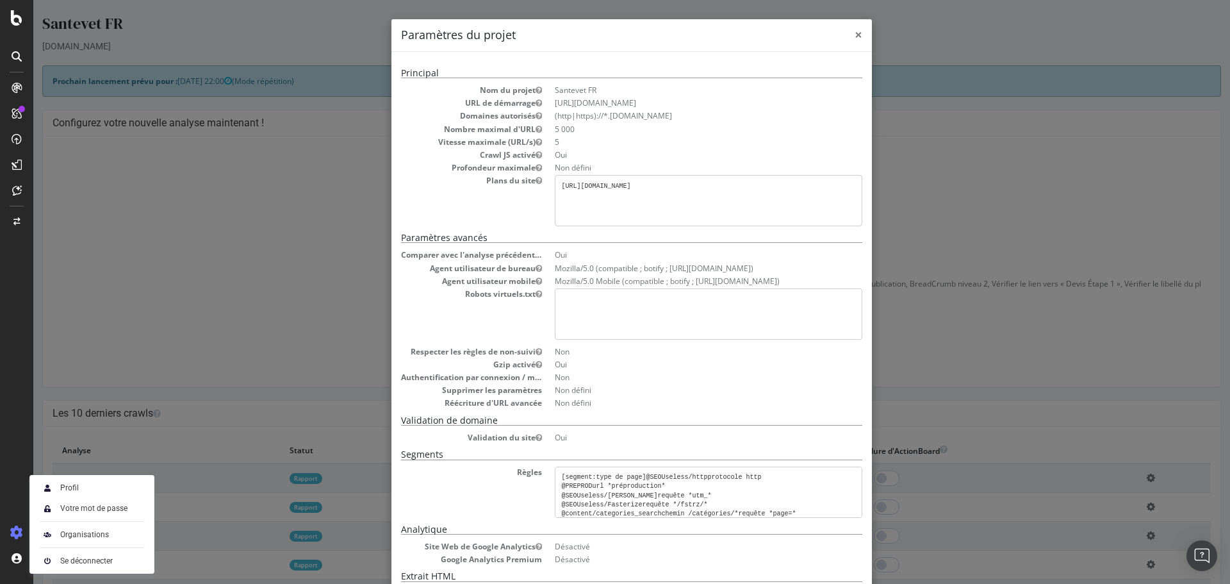
click at [855, 35] on font "×" at bounding box center [859, 35] width 8 height 18
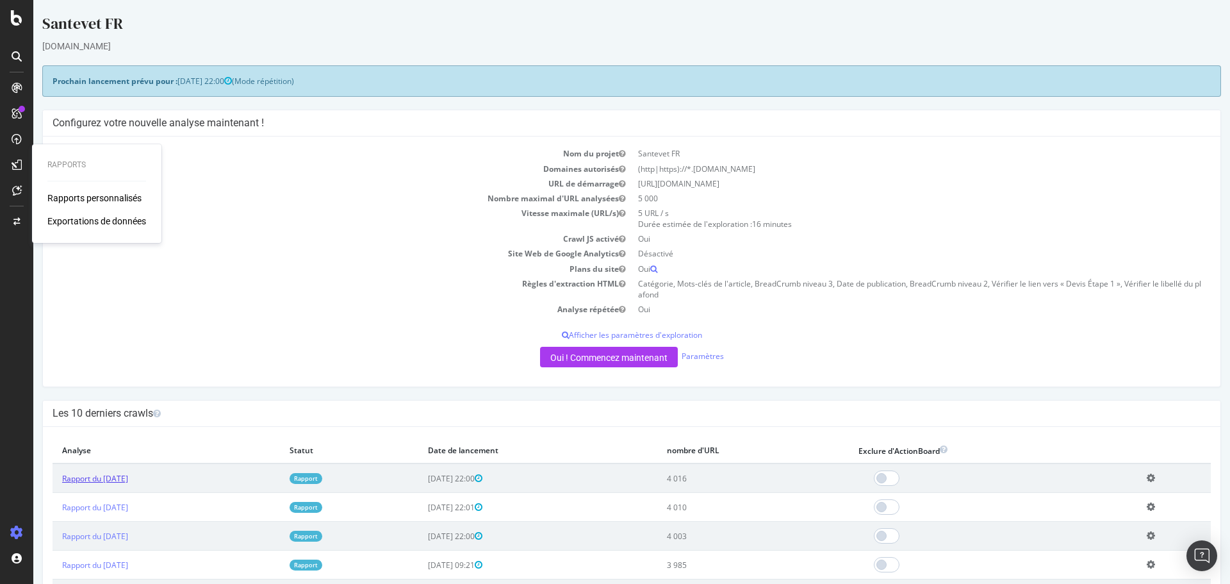
click at [128, 476] on font "Rapport du [DATE]" at bounding box center [95, 478] width 66 height 11
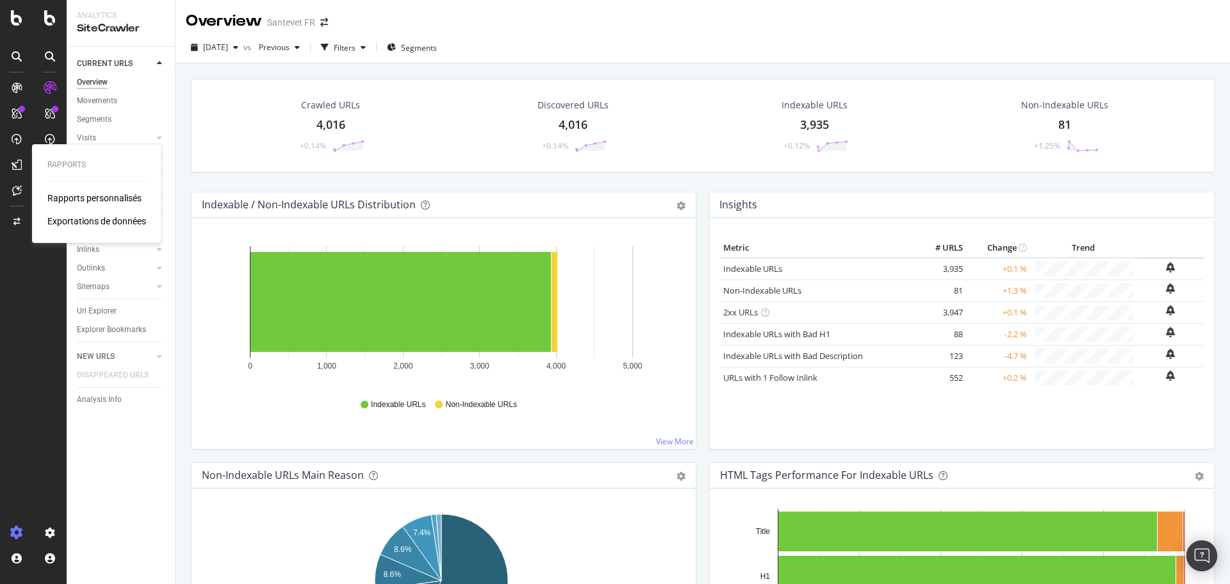
click at [176, 295] on div "Crawled URLs 4,016 +0.14% Discovered URLs 4,016 +0.14% Indexable URLs 3,935 +0.…" at bounding box center [703, 355] width 1055 height 584
click at [97, 312] on div "Url Explorer" at bounding box center [97, 310] width 40 height 13
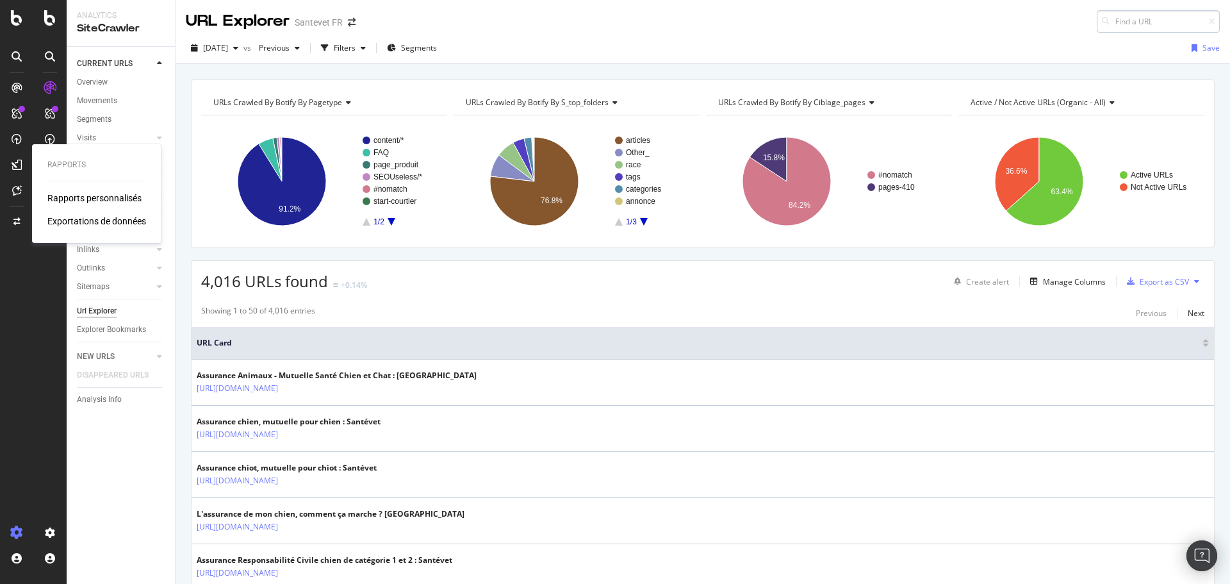
click at [1124, 21] on input at bounding box center [1158, 21] width 123 height 22
type input "https://www.santevet.be/nl/artikels/wat-zien-honden"
click at [351, 24] on icon "arrow-right-arrow-left" at bounding box center [352, 22] width 8 height 9
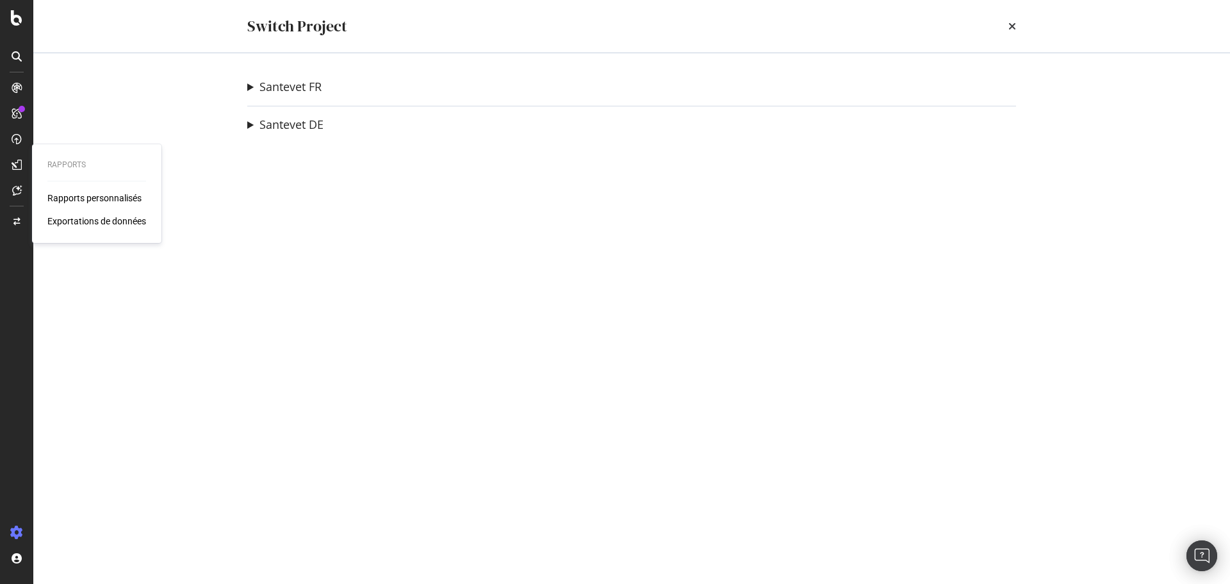
click at [245, 90] on div "Santevet FR Santevet DE new Ad-Hoc Project Santevet BE Ad-Hoc Project Santevet …" at bounding box center [632, 318] width 820 height 531
click at [247, 83] on summary "Santevet FR" at bounding box center [284, 87] width 74 height 17
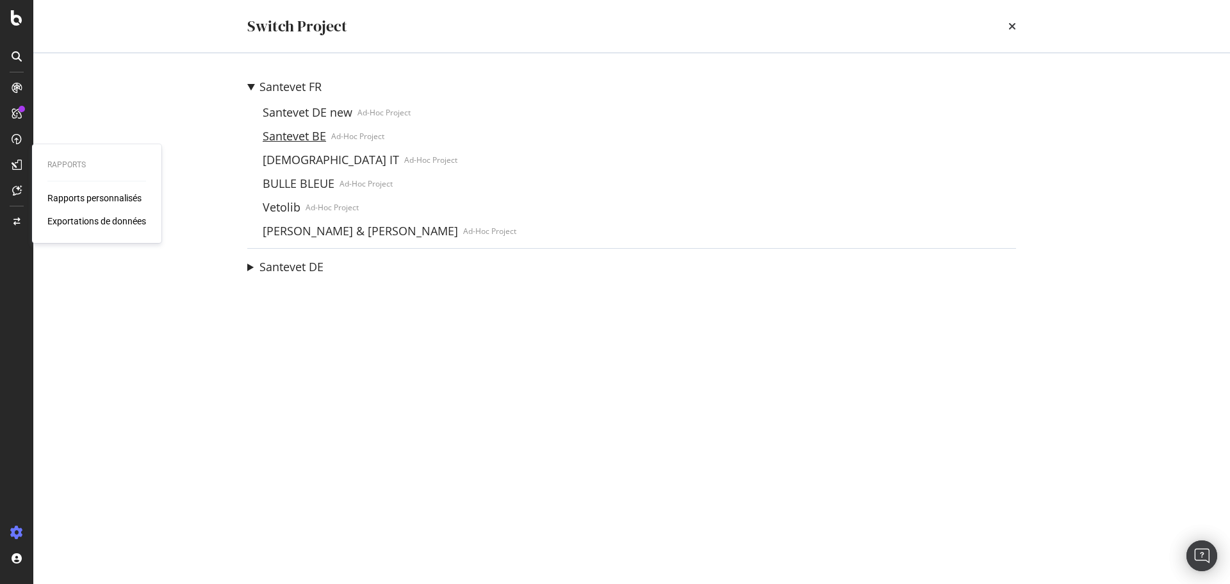
click at [276, 135] on link "Santevet BE" at bounding box center [295, 135] width 74 height 13
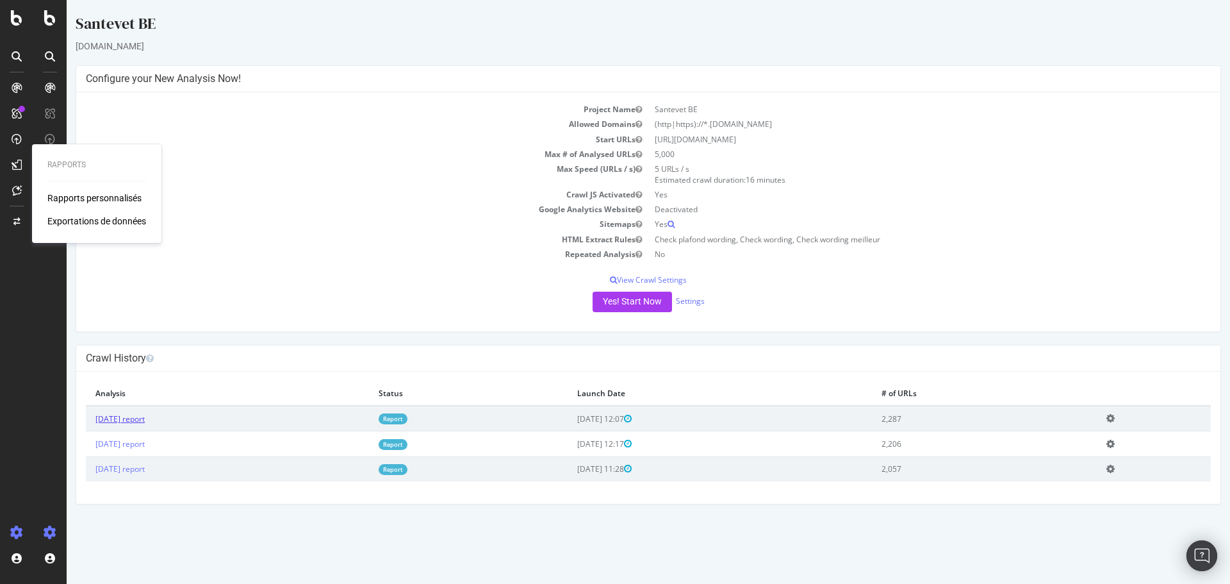
click at [124, 424] on link "[DATE] report" at bounding box center [119, 418] width 49 height 11
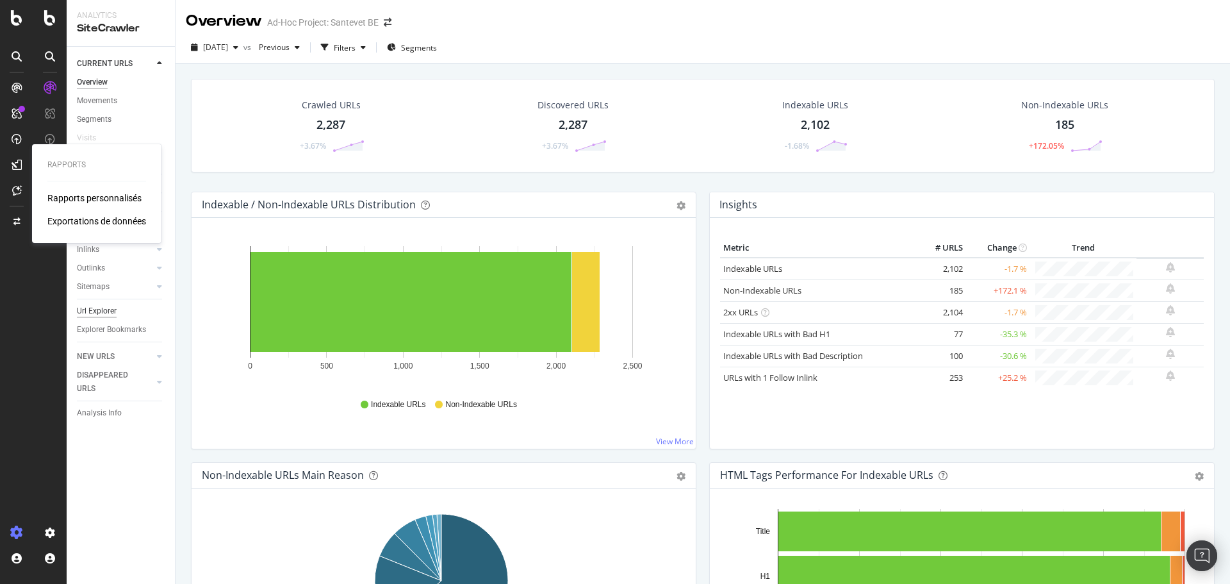
click at [112, 308] on div "Url Explorer" at bounding box center [97, 310] width 40 height 13
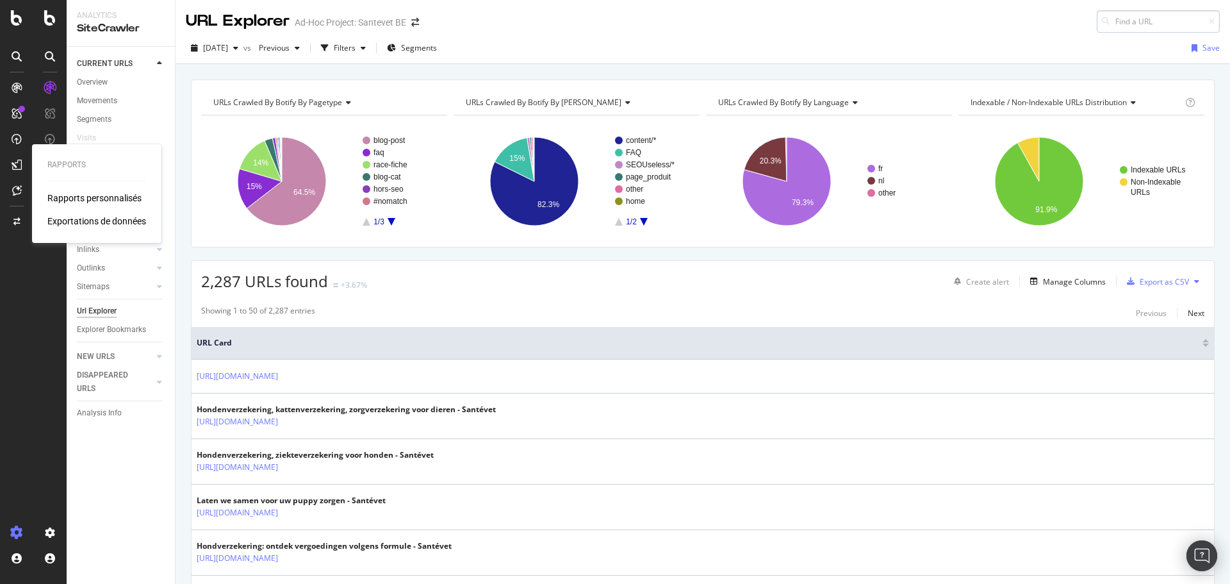
click at [1107, 20] on input at bounding box center [1158, 21] width 123 height 22
type input "https://www.santevet.be/nl/artikels/wat-zien-honden"
click at [1044, 40] on span "https://www.santevet.be/nl/artikels/wat-zien-honden" at bounding box center [1001, 37] width 85 height 11
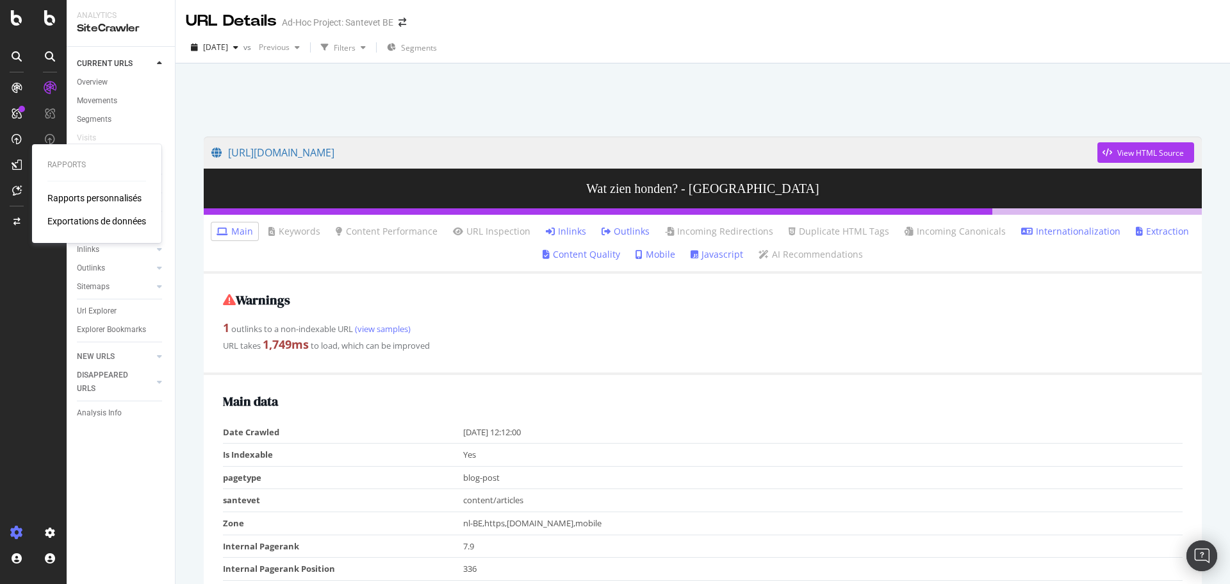
click at [568, 228] on link "Inlinks" at bounding box center [566, 231] width 40 height 13
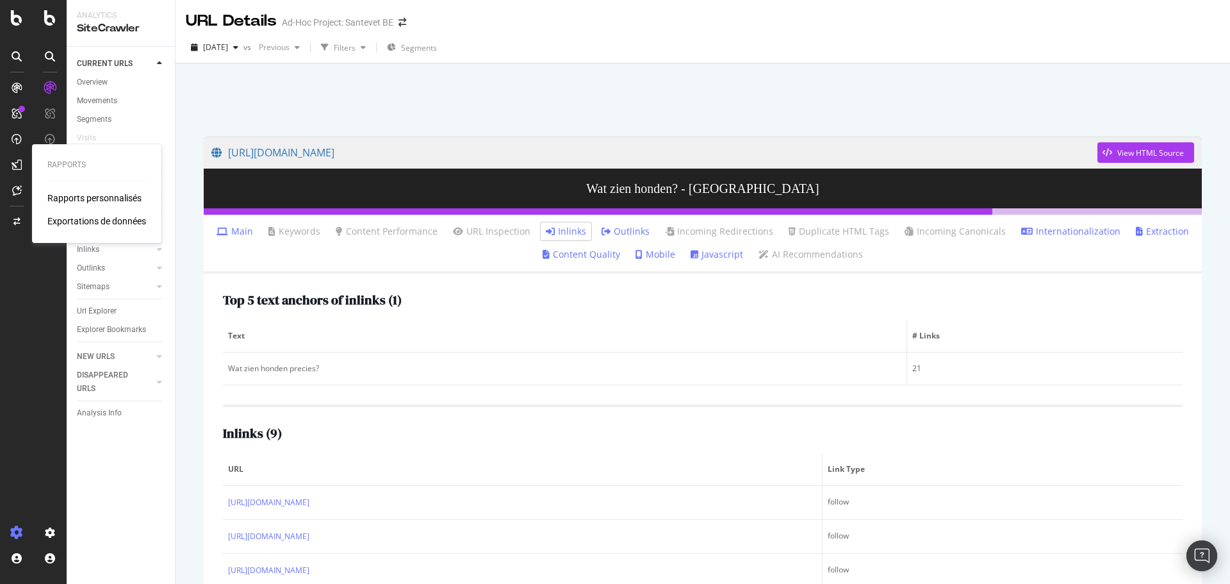
click at [639, 233] on link "Outlinks" at bounding box center [626, 231] width 48 height 13
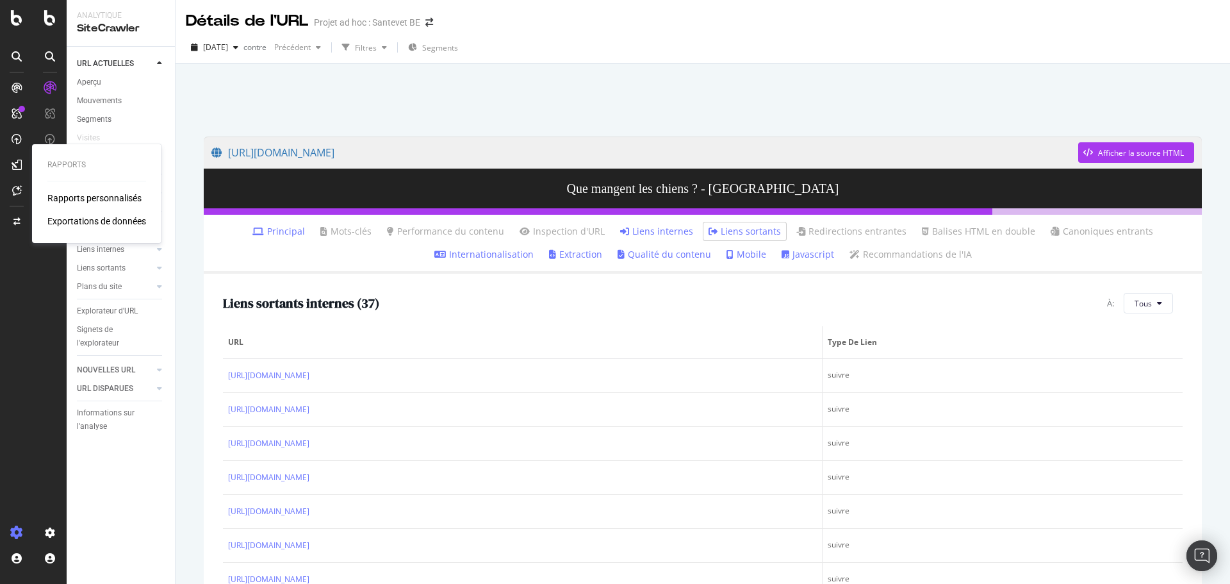
click at [194, 264] on div "https://www.santevet.be/nl/artikels/wat-zien-honden Afficher la source HTML Que…" at bounding box center [703, 401] width 1024 height 555
click at [429, 23] on icon "flèche-droite-flèche-gauche" at bounding box center [430, 22] width 8 height 9
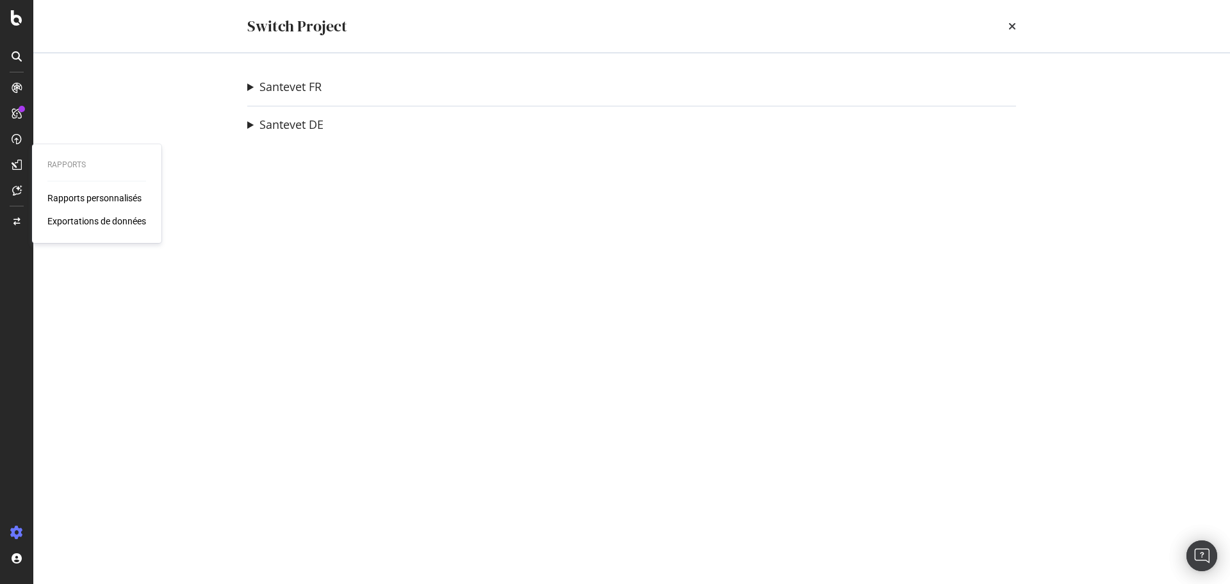
click at [247, 87] on summary "Santevet FR" at bounding box center [284, 87] width 74 height 17
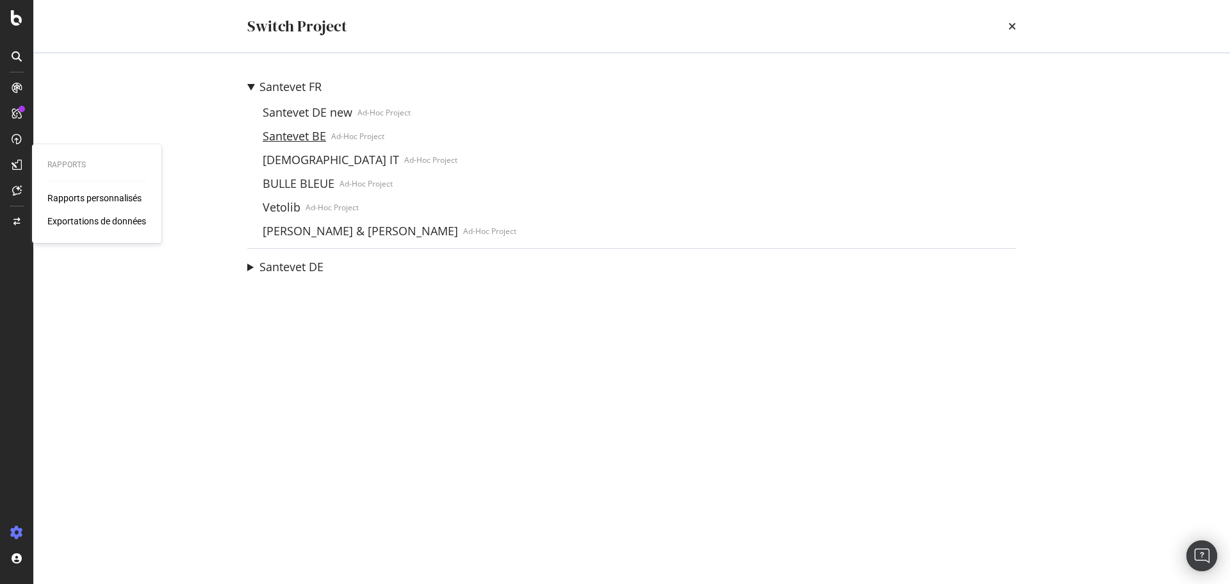
click at [301, 133] on link "Santevet BE" at bounding box center [295, 135] width 74 height 13
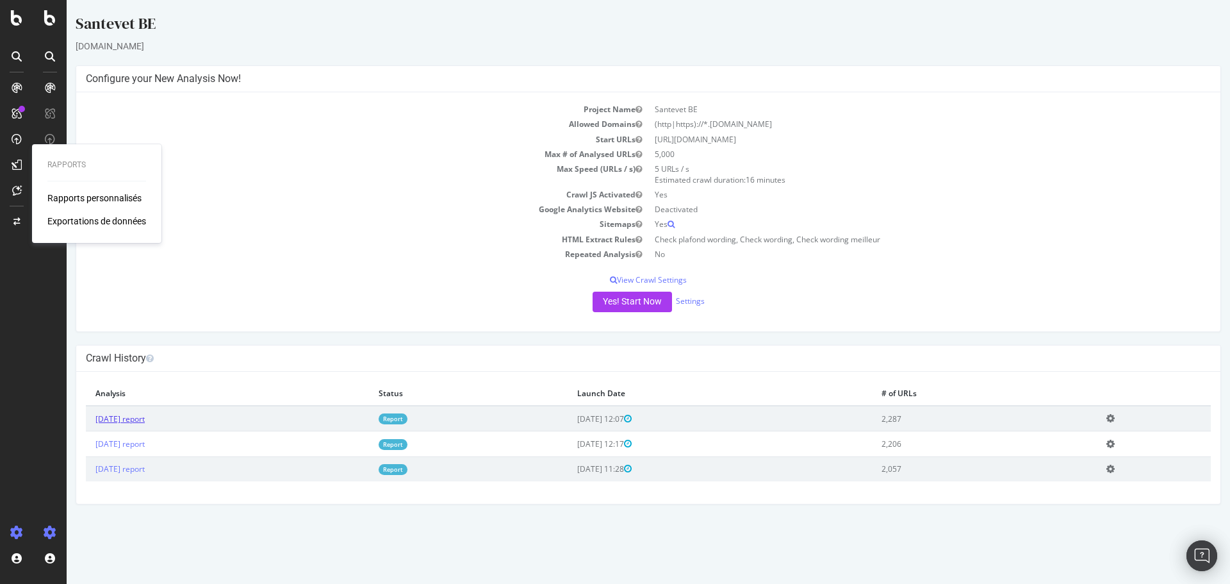
click at [145, 415] on link "[DATE] report" at bounding box center [119, 418] width 49 height 11
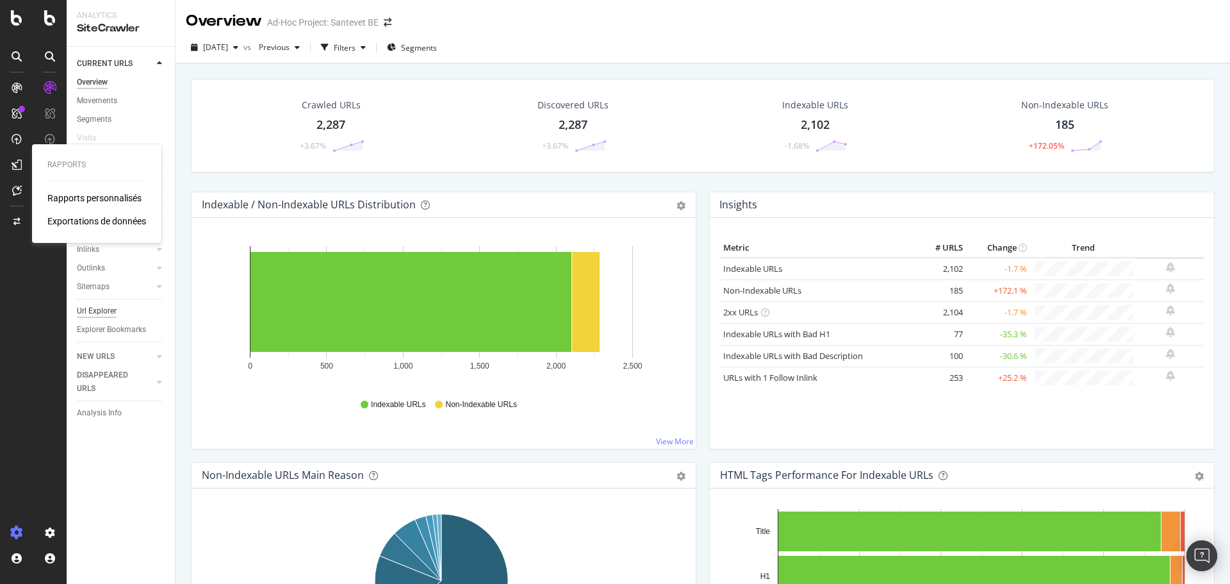
click at [113, 309] on div "Url Explorer" at bounding box center [97, 310] width 40 height 13
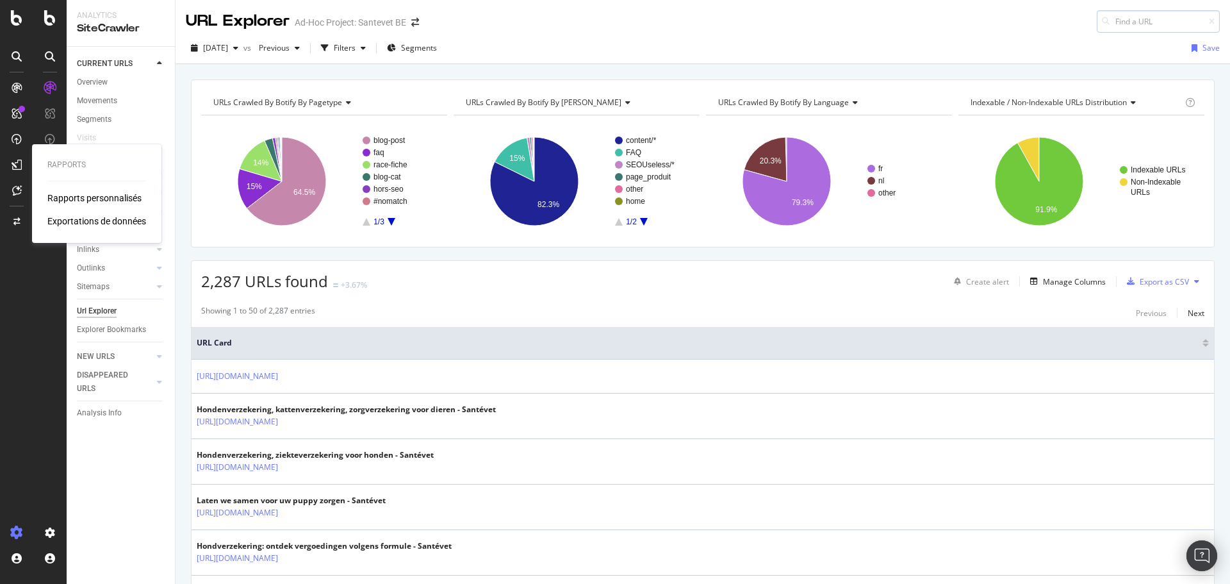
click at [1127, 26] on input at bounding box center [1158, 21] width 123 height 22
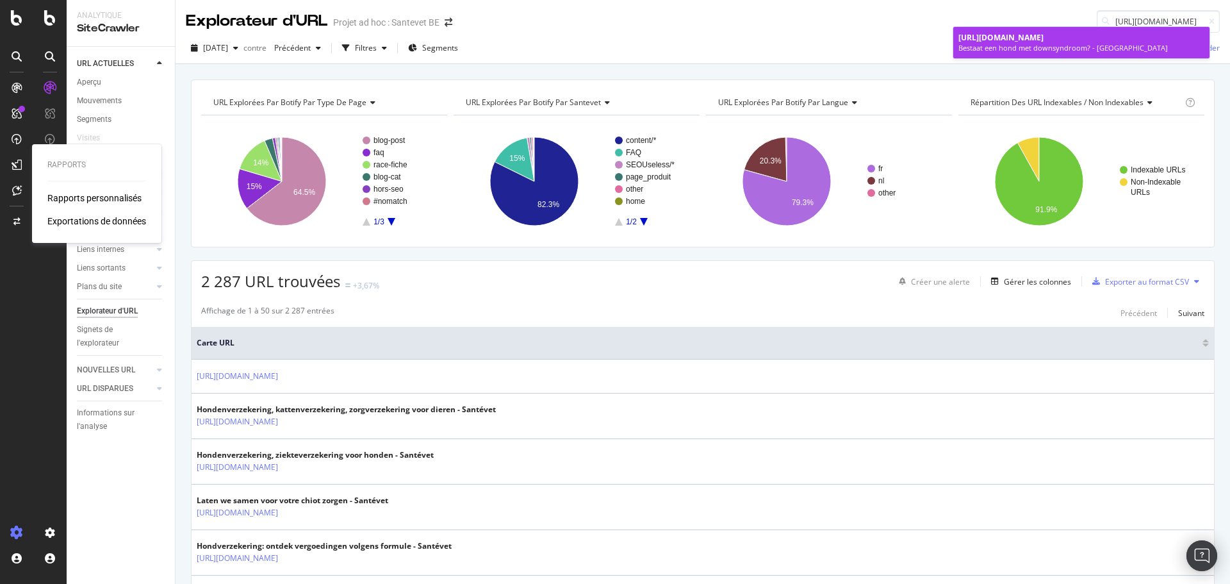
type input "[URL][DOMAIN_NAME]"
click at [1102, 46] on div "Bestaat een hond met downsyndroom? - Santévet" at bounding box center [1082, 48] width 246 height 10
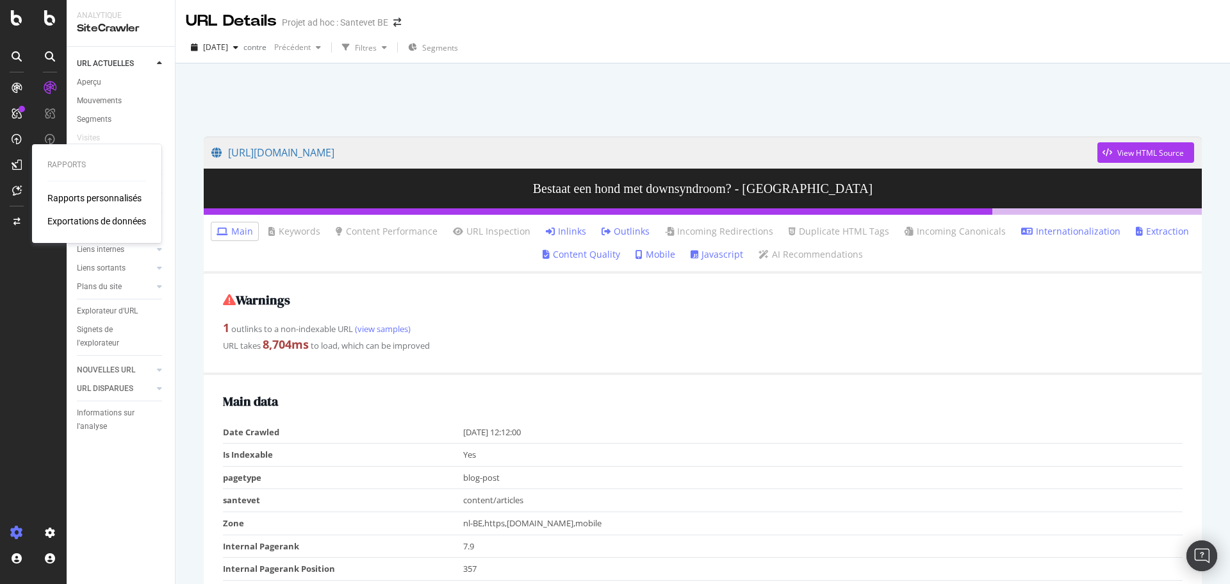
click at [573, 232] on link "Inlinks" at bounding box center [566, 231] width 40 height 13
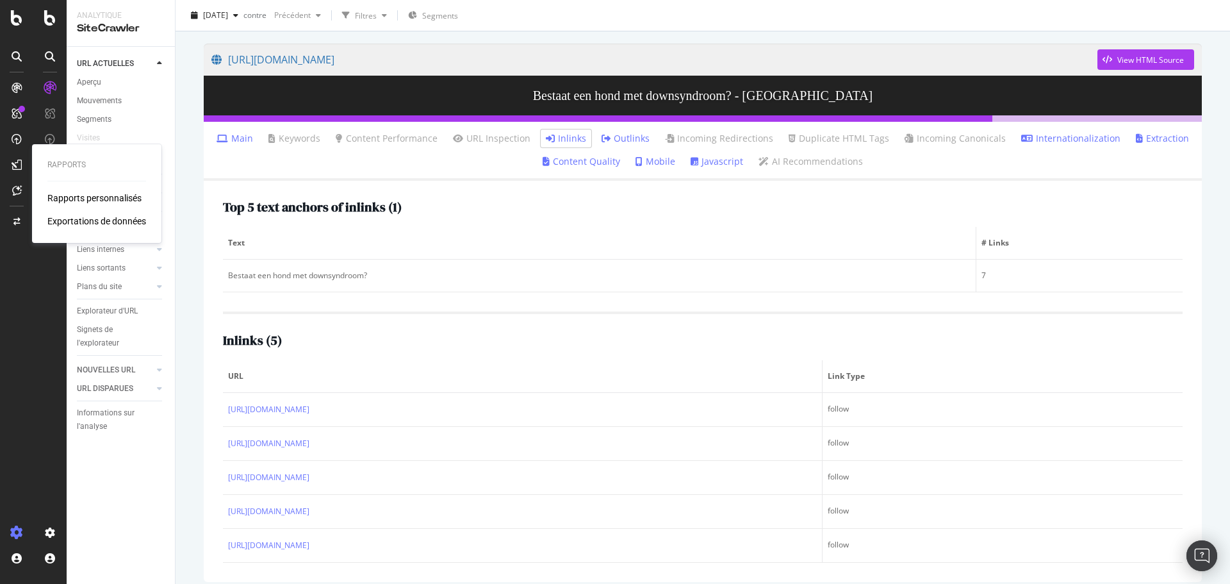
scroll to position [104, 0]
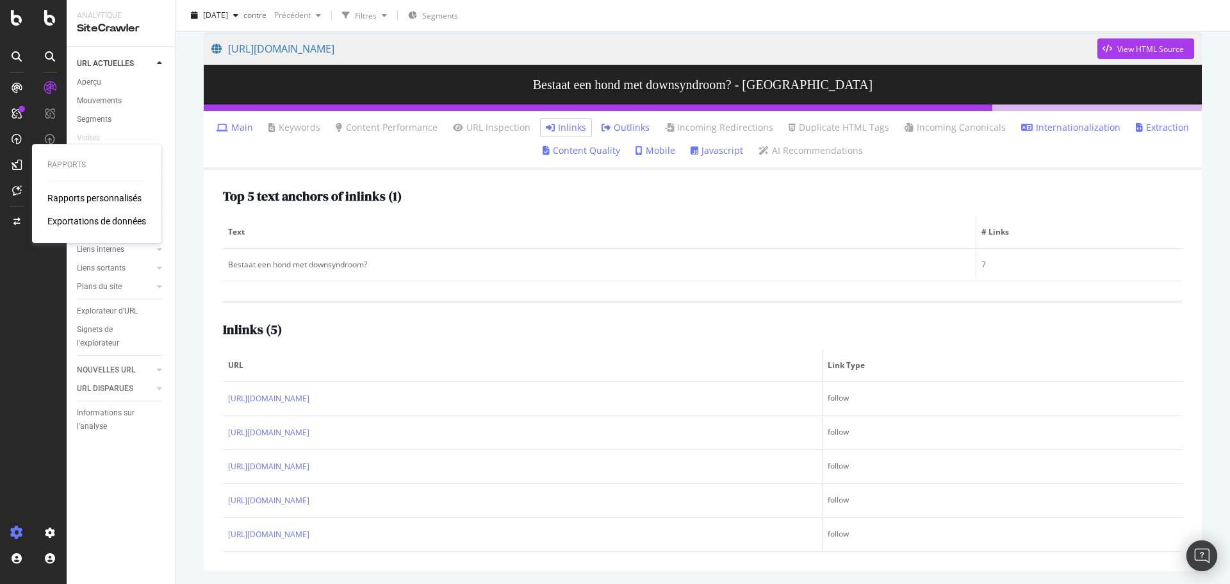
click at [620, 124] on link "Outlinks" at bounding box center [626, 127] width 48 height 13
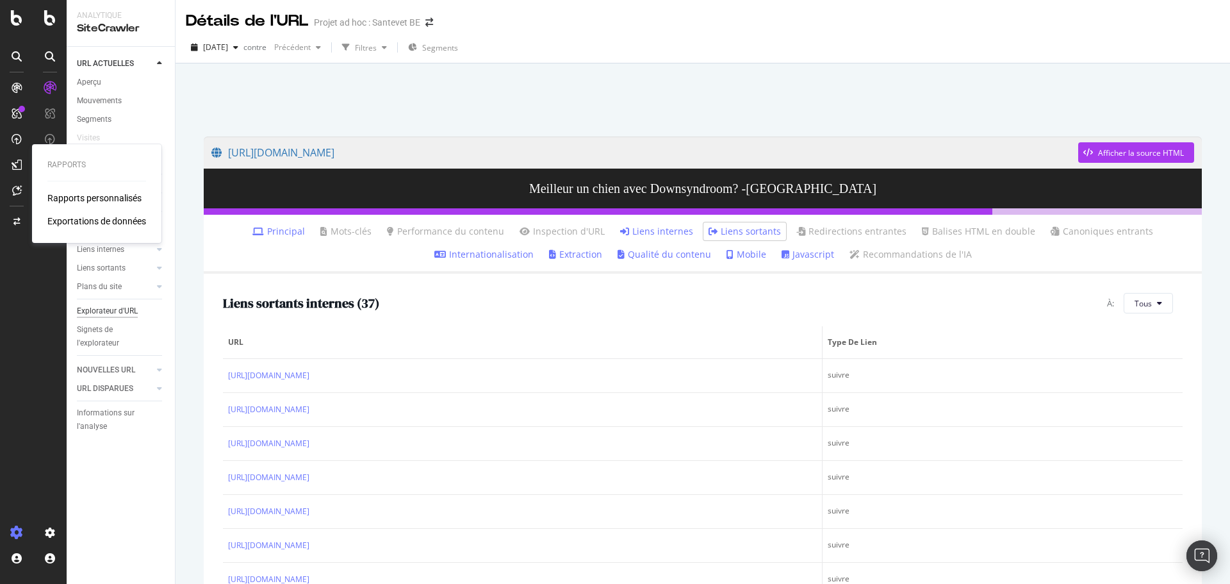
click at [117, 315] on font "Explorateur d'URL" at bounding box center [107, 310] width 61 height 9
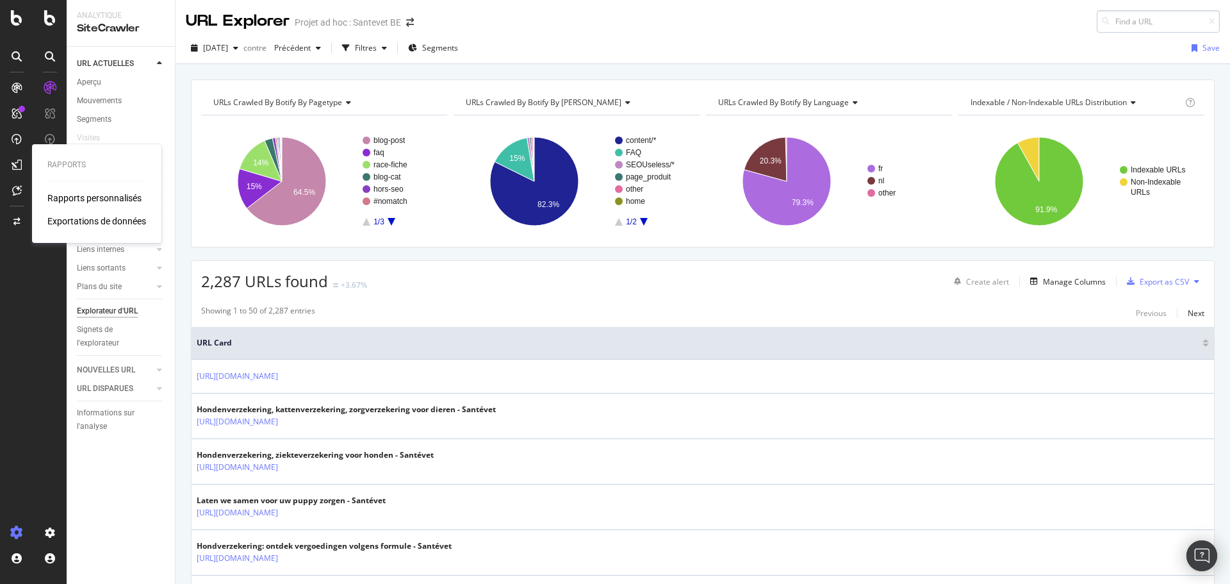
click at [1127, 19] on input at bounding box center [1158, 21] width 123 height 22
type input "Wat is de beste oorreiniger voor je hond?"
click at [1209, 19] on icon at bounding box center [1212, 22] width 6 height 8
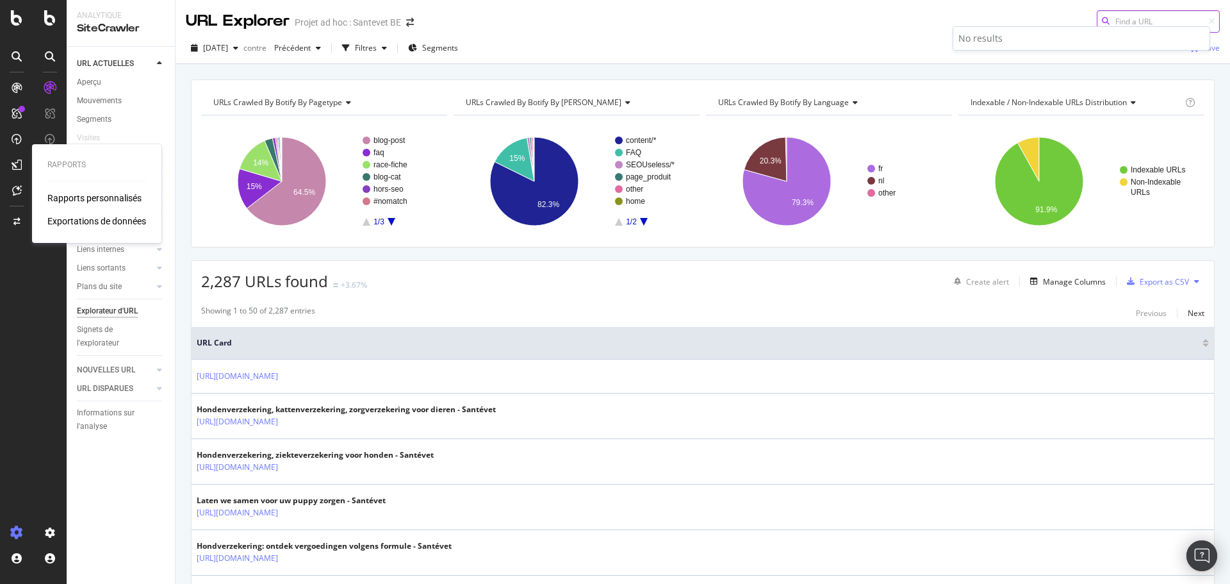
click at [1141, 18] on input at bounding box center [1158, 21] width 123 height 22
paste input "https://www.santevet.be/nl/artikels/oorreiniger-hond"
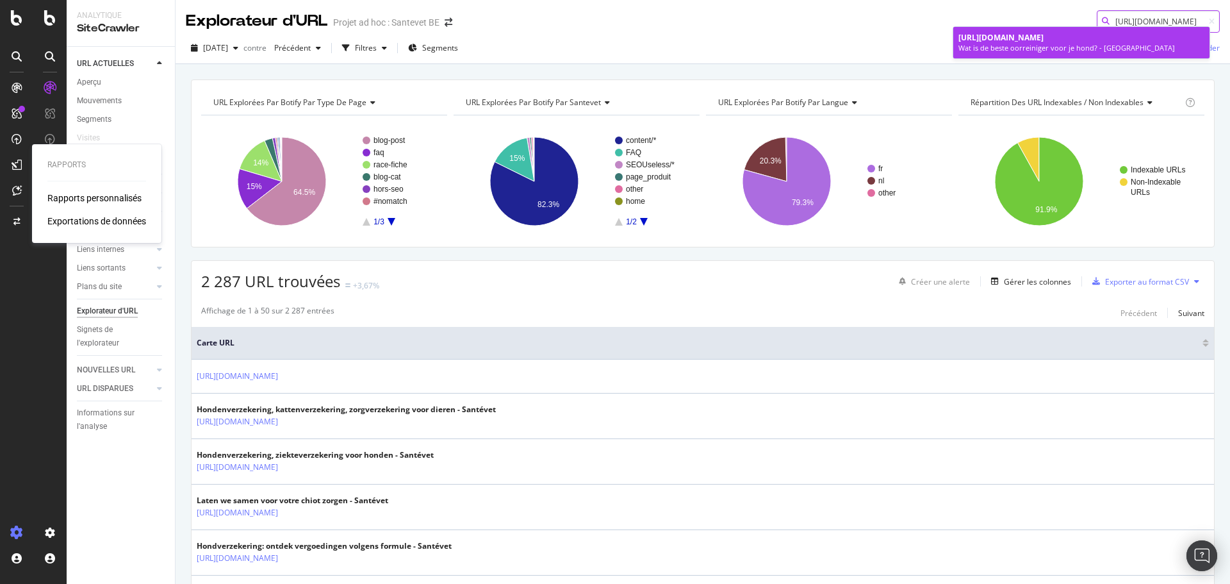
type input "https://www.santevet.be/nl/artikels/oorreiniger-hond"
click at [1083, 46] on div "Wat is de beste oorreiniger voor je hond? - Santévet" at bounding box center [1082, 48] width 246 height 10
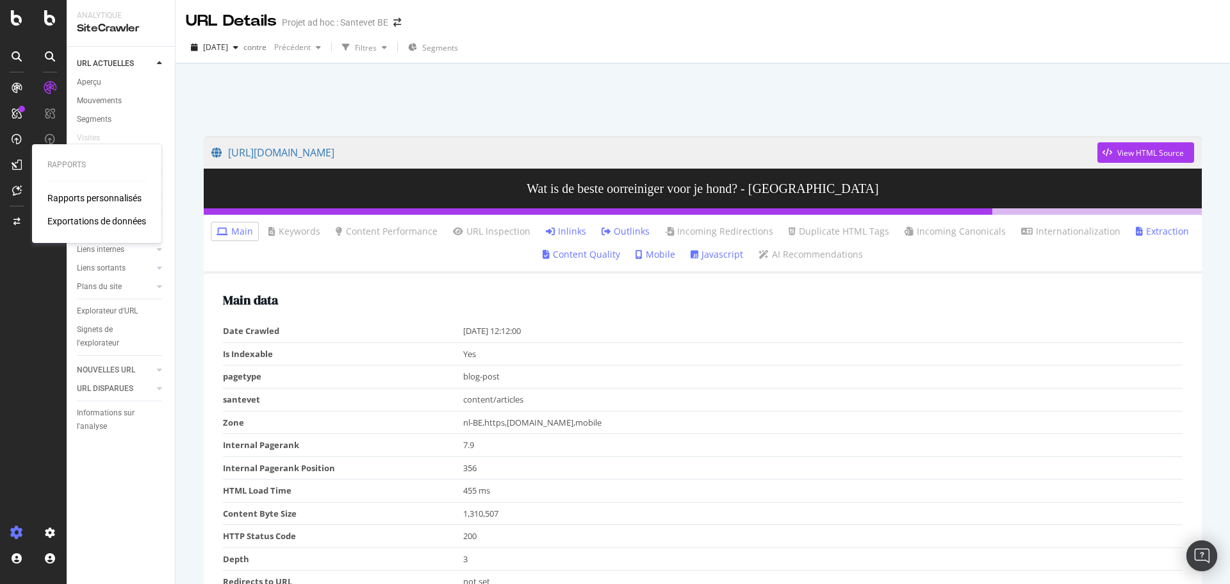
click at [574, 228] on link "Inlinks" at bounding box center [566, 231] width 40 height 13
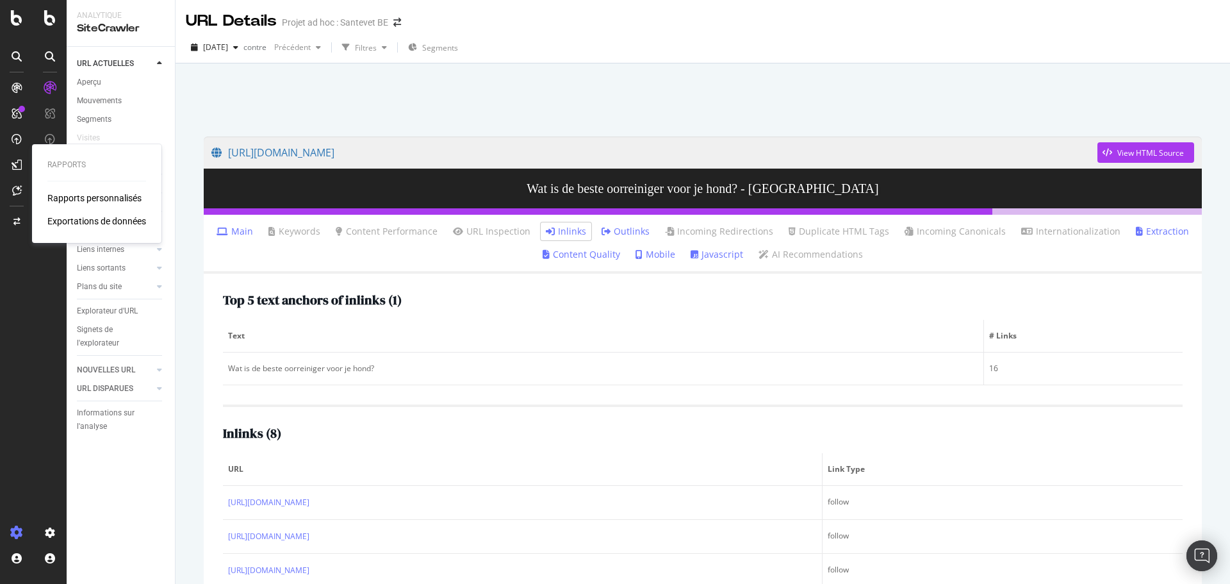
scroll to position [128, 0]
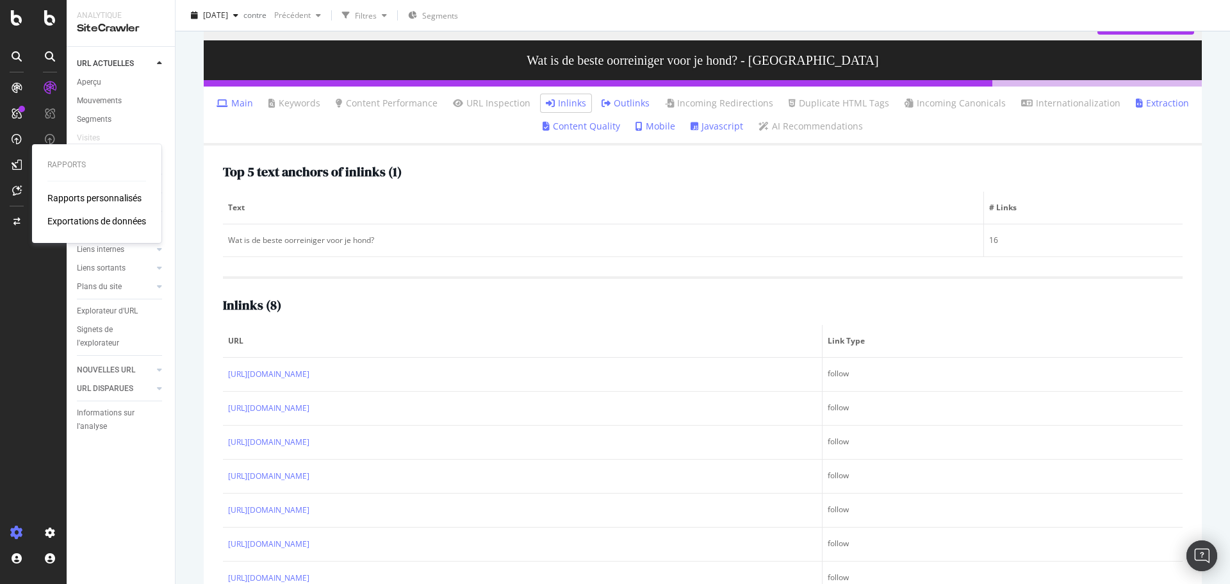
click at [632, 105] on link "Outlinks" at bounding box center [626, 103] width 48 height 13
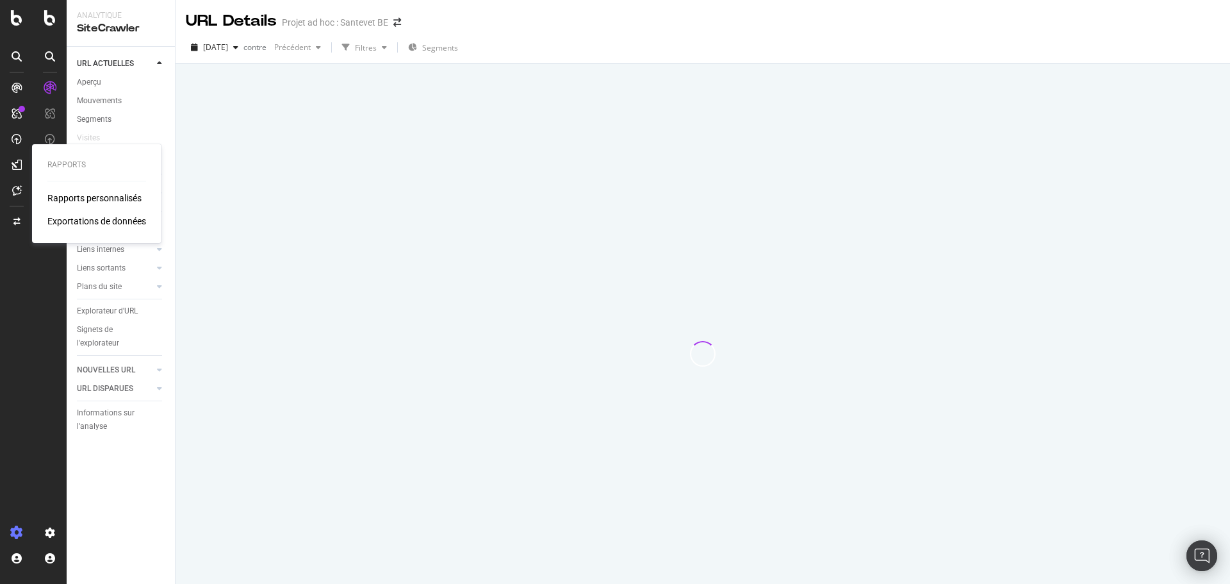
scroll to position [0, 0]
